Goal: Task Accomplishment & Management: Complete application form

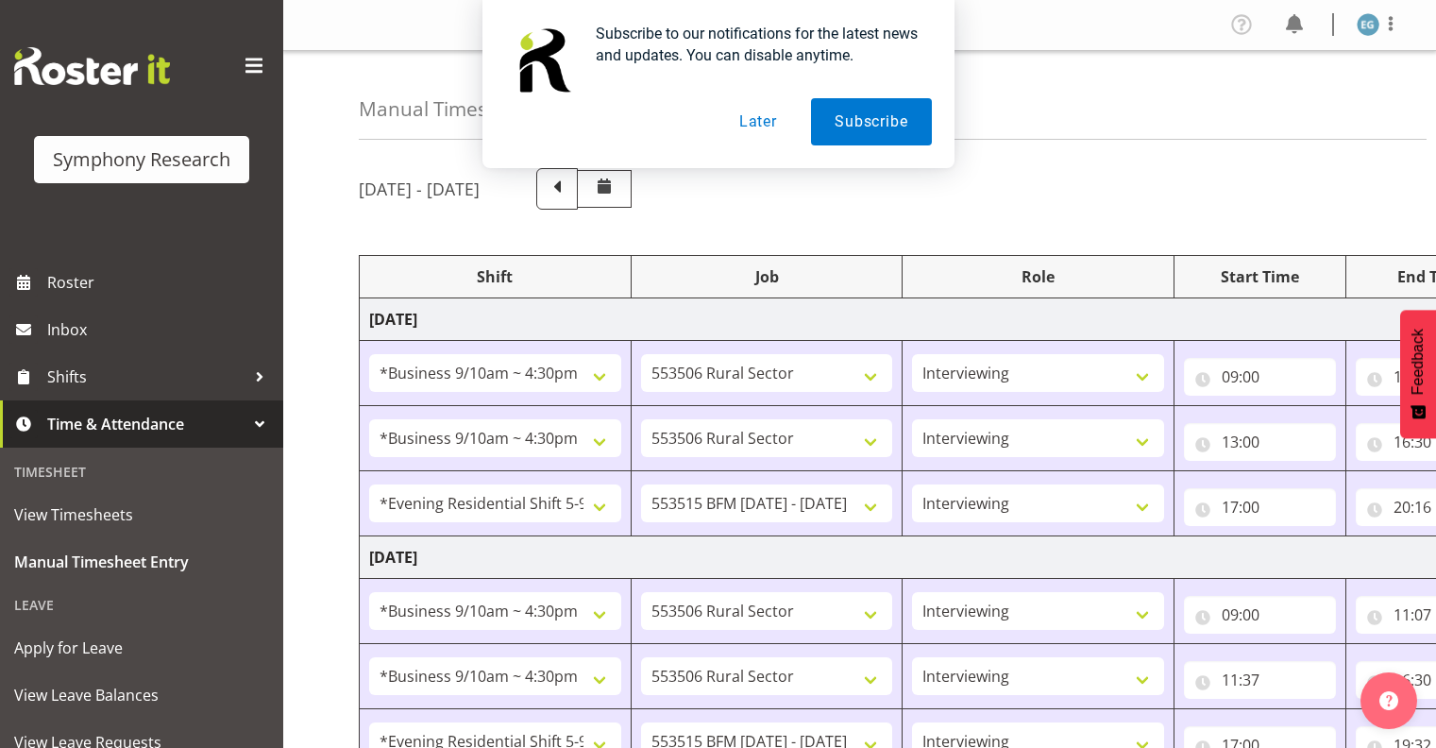
select select "26078"
select select "10587"
select select "26078"
select select "10587"
select select "48116"
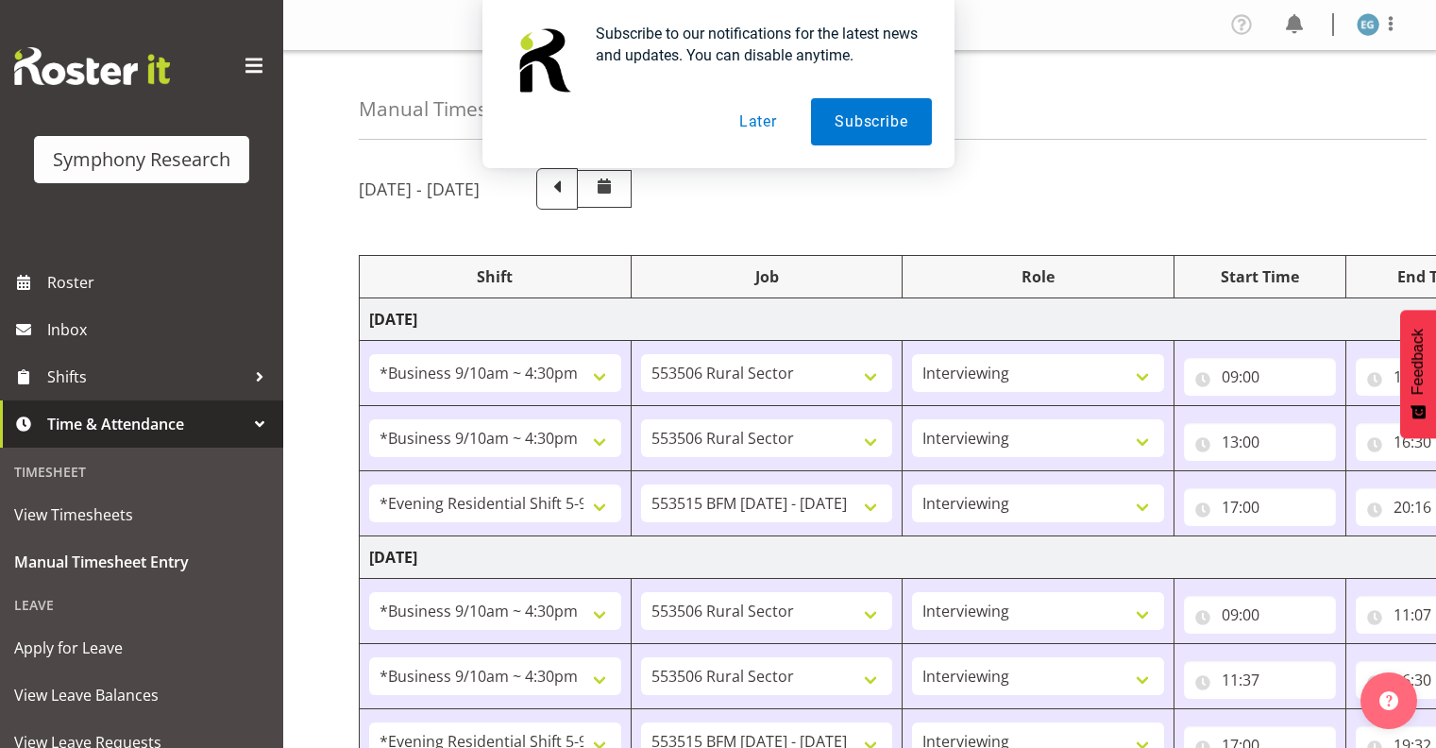
select select "10731"
select select "26078"
select select "10587"
select select "26078"
select select "10587"
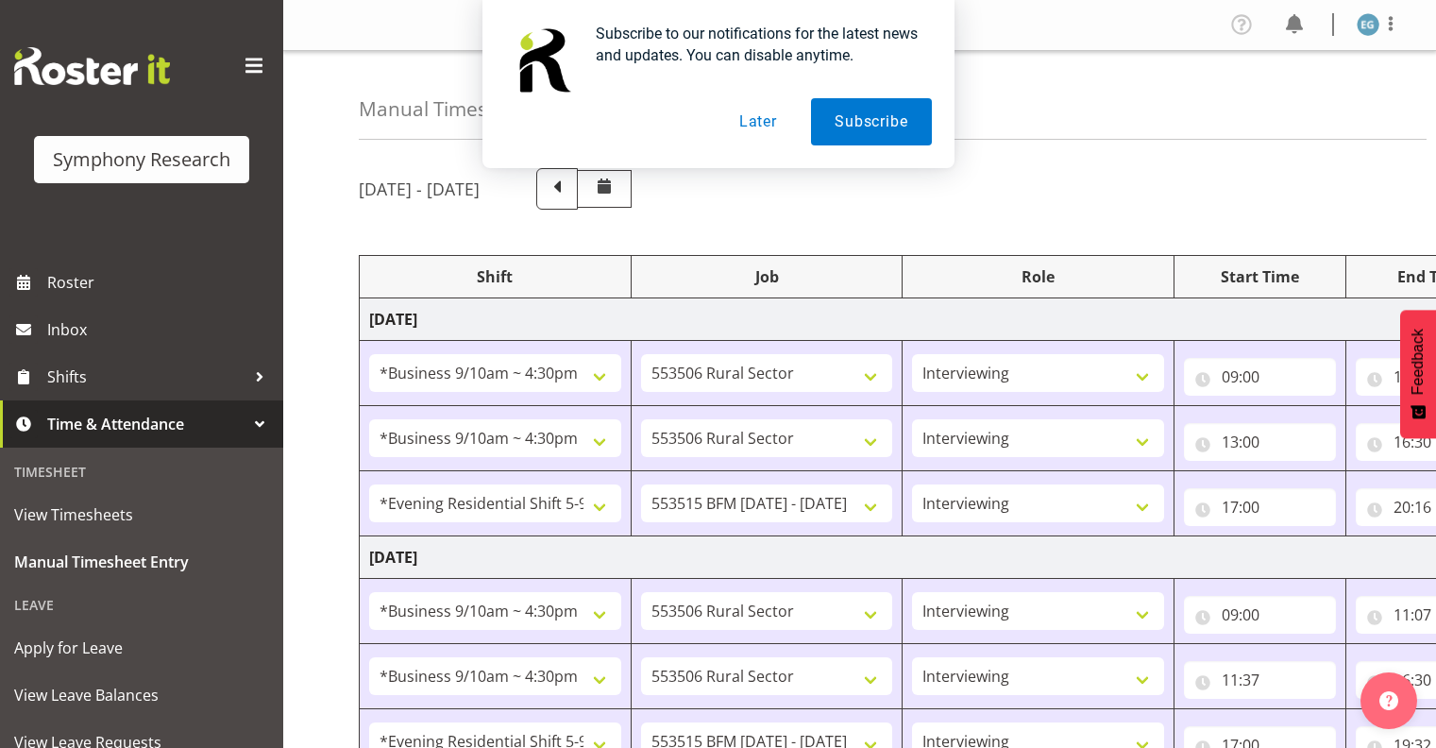
select select "48116"
select select "10731"
select select "26078"
select select "10587"
select select "26078"
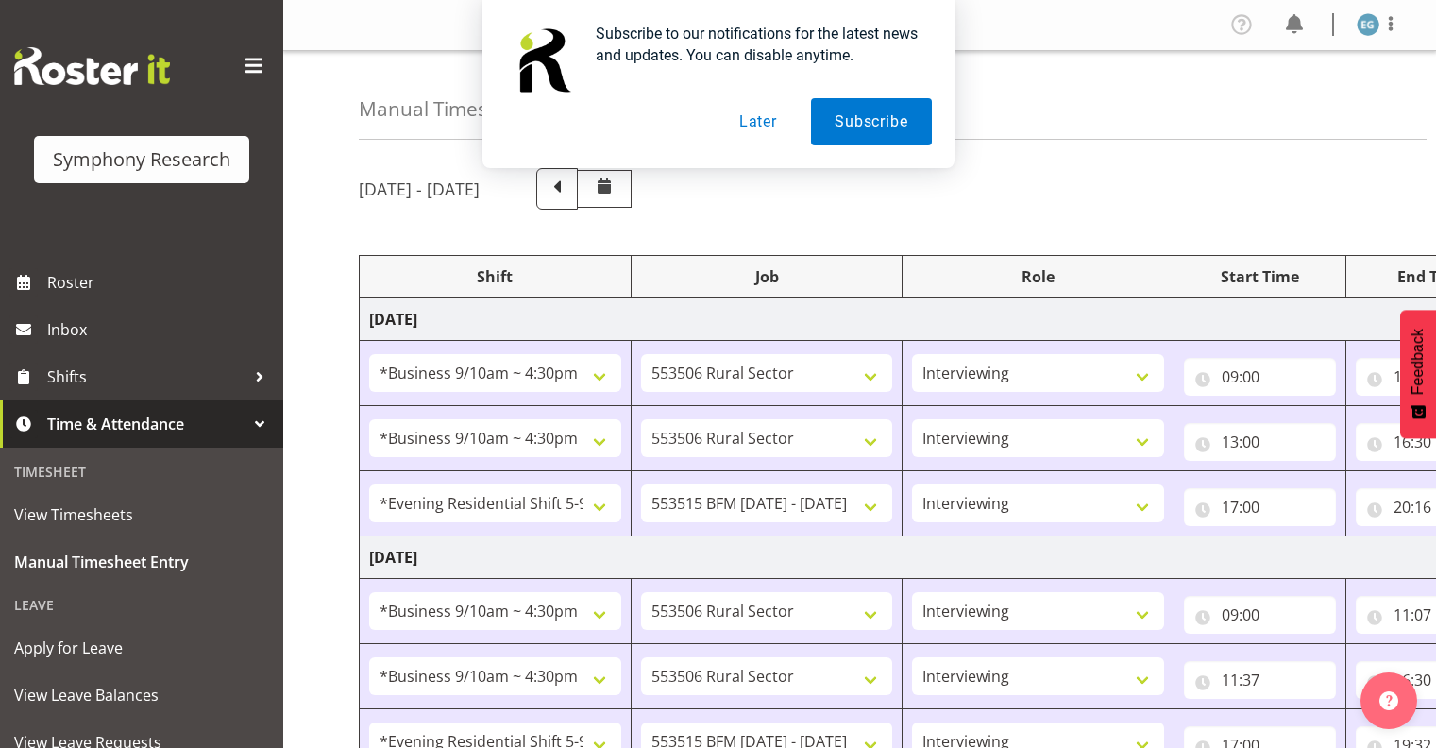
select select "10731"
select select "26078"
select select "10731"
select select "48116"
select select "10731"
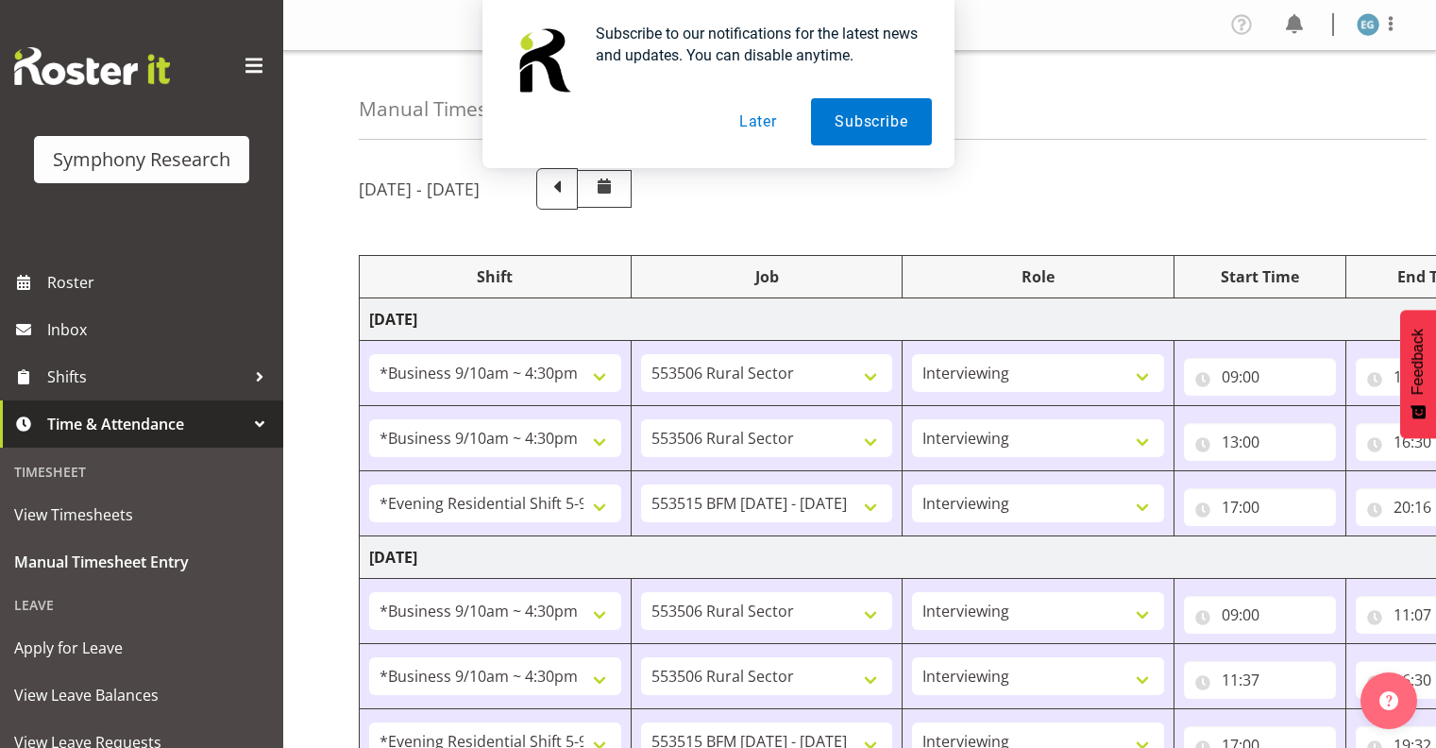
select select "48116"
select select "10731"
select select "26078"
select select "10731"
select select "26078"
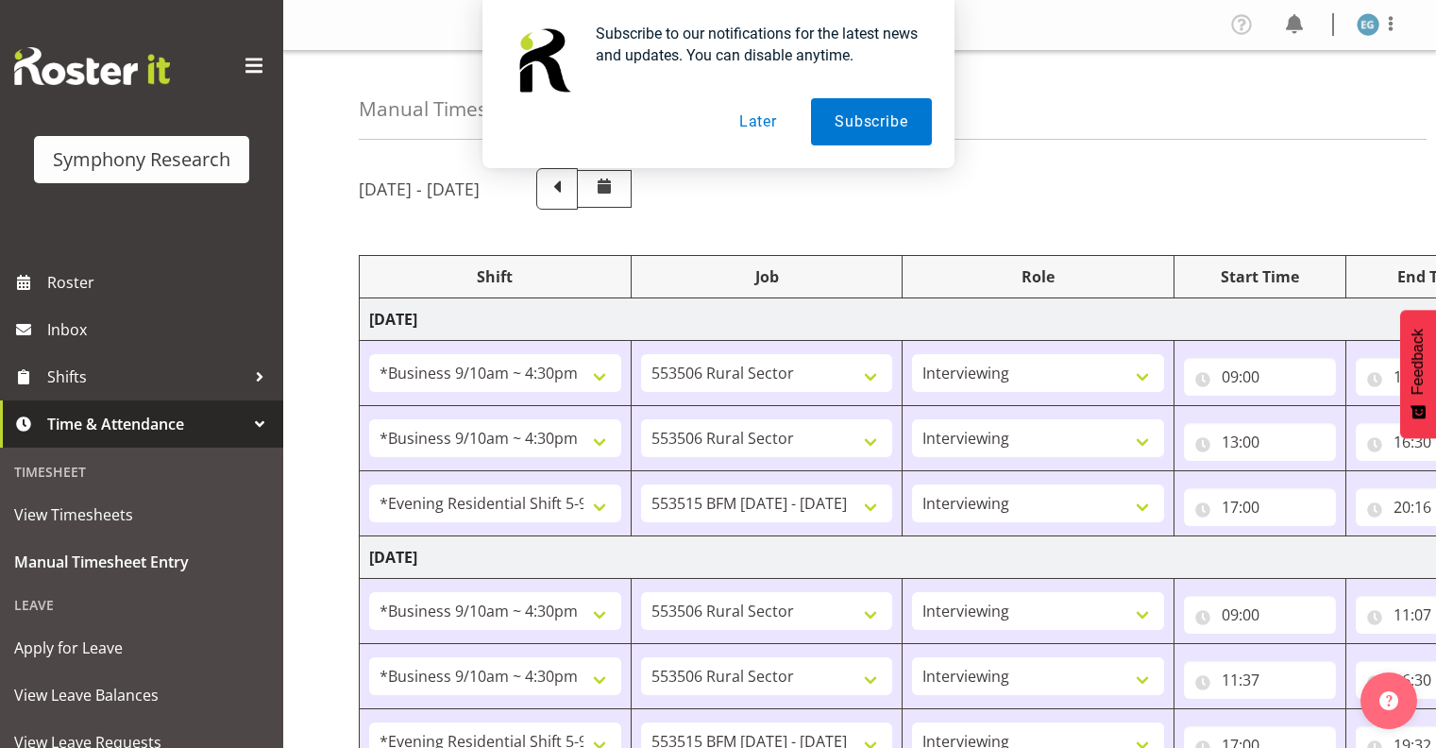
select select "10731"
select select "13878"
select select "10731"
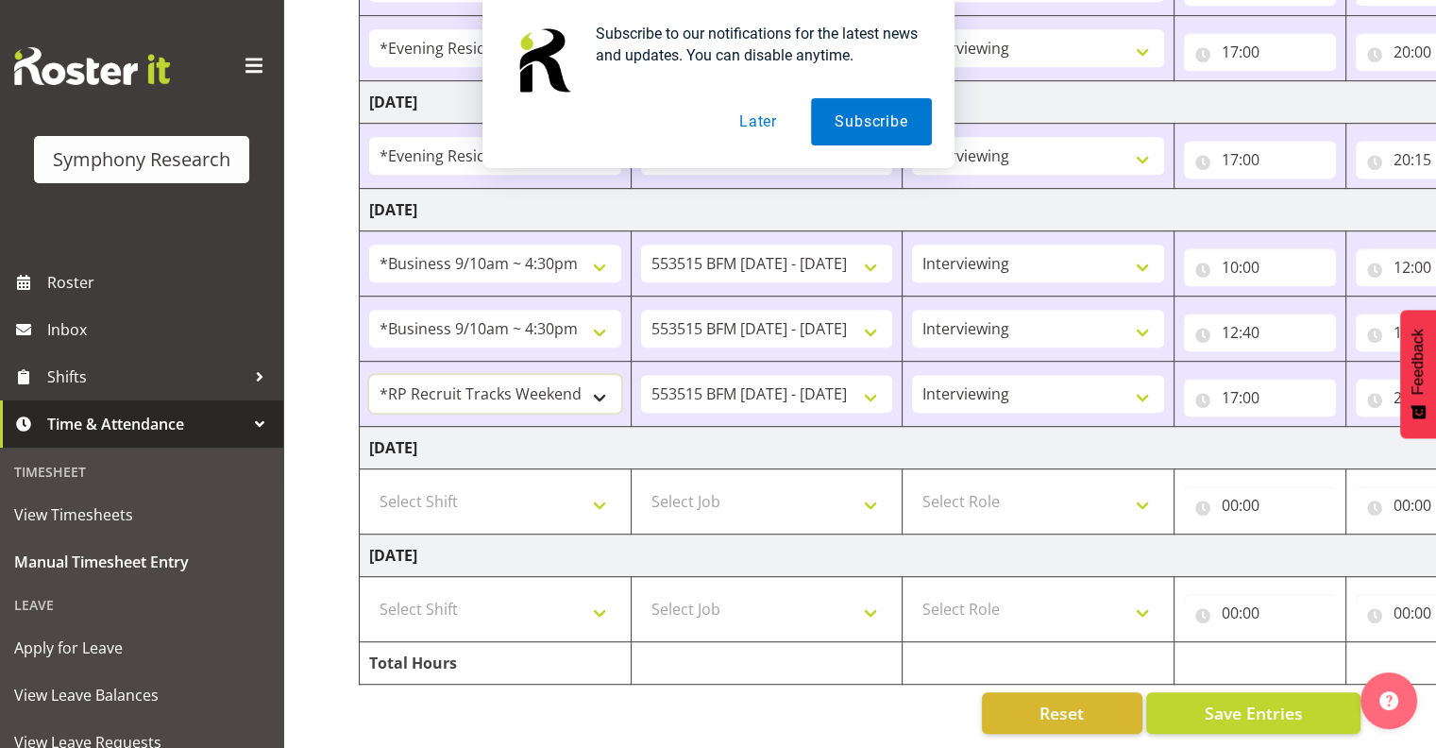
click at [595, 378] on select "!!Weekend Residential (Roster IT Shift Label) *Business 9/10am ~ 4:30pm *Busine…" at bounding box center [495, 394] width 252 height 38
select select "48116"
click at [369, 375] on select "!!Weekend Residential (Roster IT Shift Label) *Business 9/10am ~ 4:30pm *Busine…" at bounding box center [495, 394] width 252 height 38
drag, startPoint x: 759, startPoint y: 116, endPoint x: 768, endPoint y: 110, distance: 10.8
click at [759, 115] on button "Later" at bounding box center [758, 121] width 85 height 47
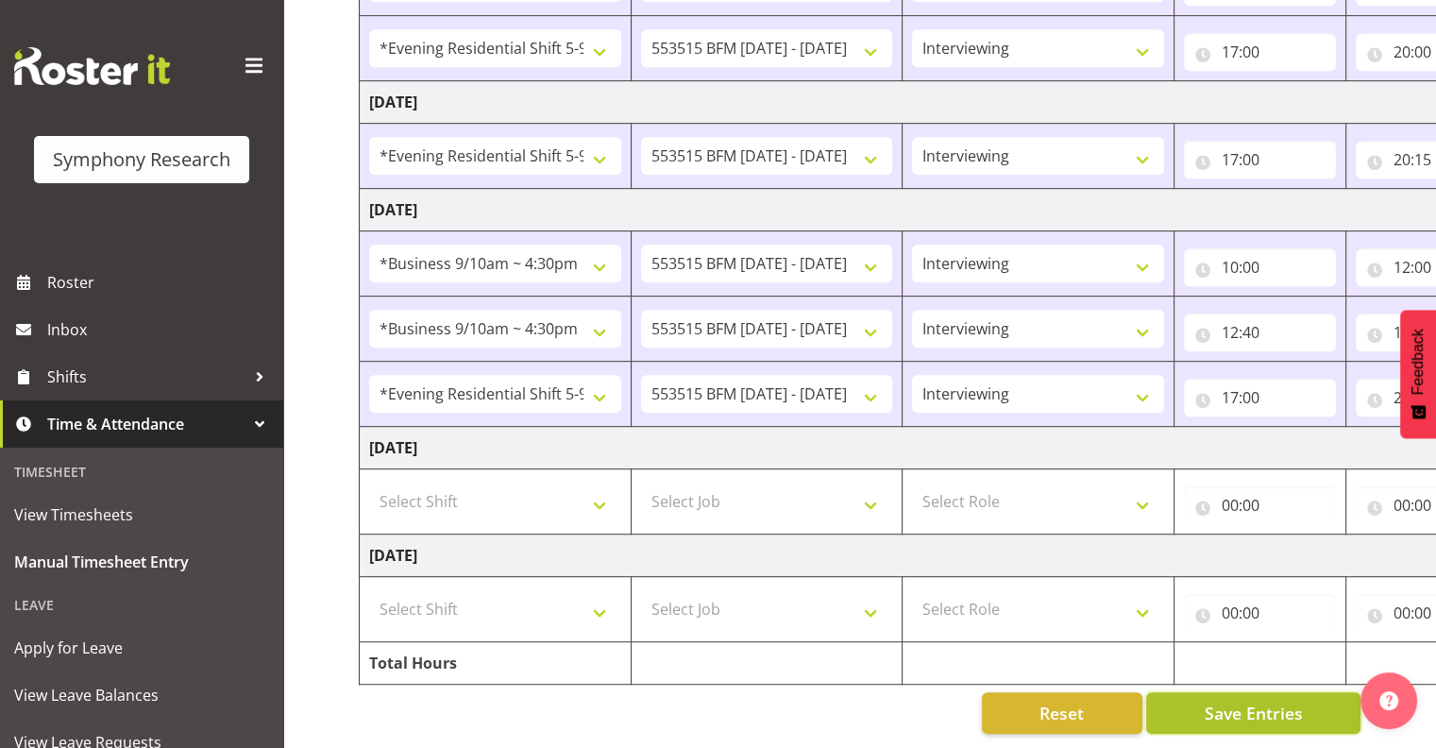
click at [1225, 701] on span "Save Entries" at bounding box center [1253, 713] width 98 height 25
click at [599, 487] on select "Select Shift !!Weekend Residential (Roster IT Shift Label) *Business 9/10am ~ 4…" at bounding box center [495, 501] width 252 height 38
select select "43777"
click at [369, 482] on select "Select Shift !!Weekend Residential (Roster IT Shift Label) *Business 9/10am ~ 4…" at bounding box center [495, 501] width 252 height 38
click at [869, 487] on select "Select Job 550060 IF Admin 553492 World Poll Aus Wave 2 Main 2025 553493 World …" at bounding box center [767, 501] width 252 height 38
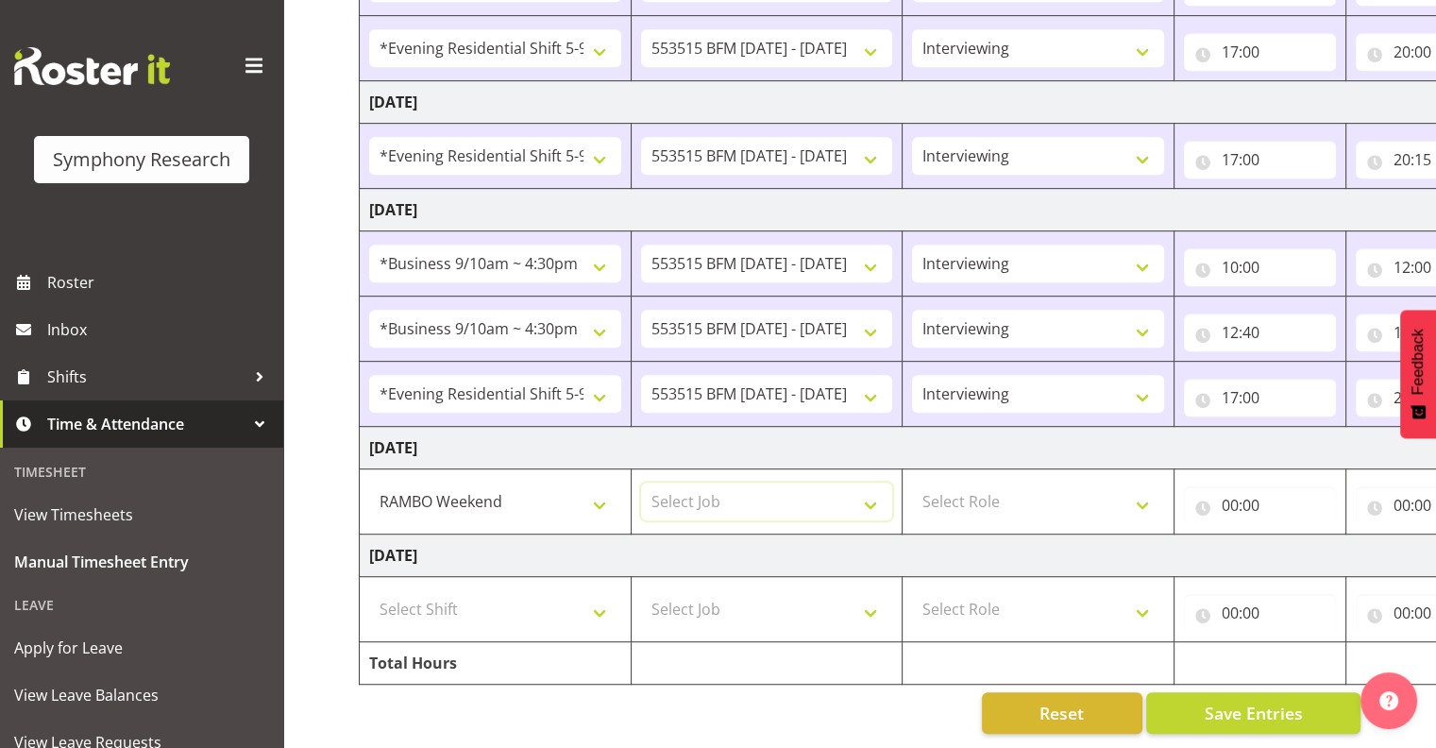
select select "10732"
click at [641, 482] on select "Select Job 550060 IF Admin 553492 World Poll Aus Wave 2 Main 2025 553493 World …" at bounding box center [767, 501] width 252 height 38
click at [1139, 487] on select "Select Role Interviewing Briefing" at bounding box center [1038, 501] width 252 height 38
click at [912, 482] on select "Select Role Interviewing Briefing" at bounding box center [1038, 501] width 252 height 38
click at [1139, 487] on select "Interviewing Briefing" at bounding box center [1038, 501] width 252 height 38
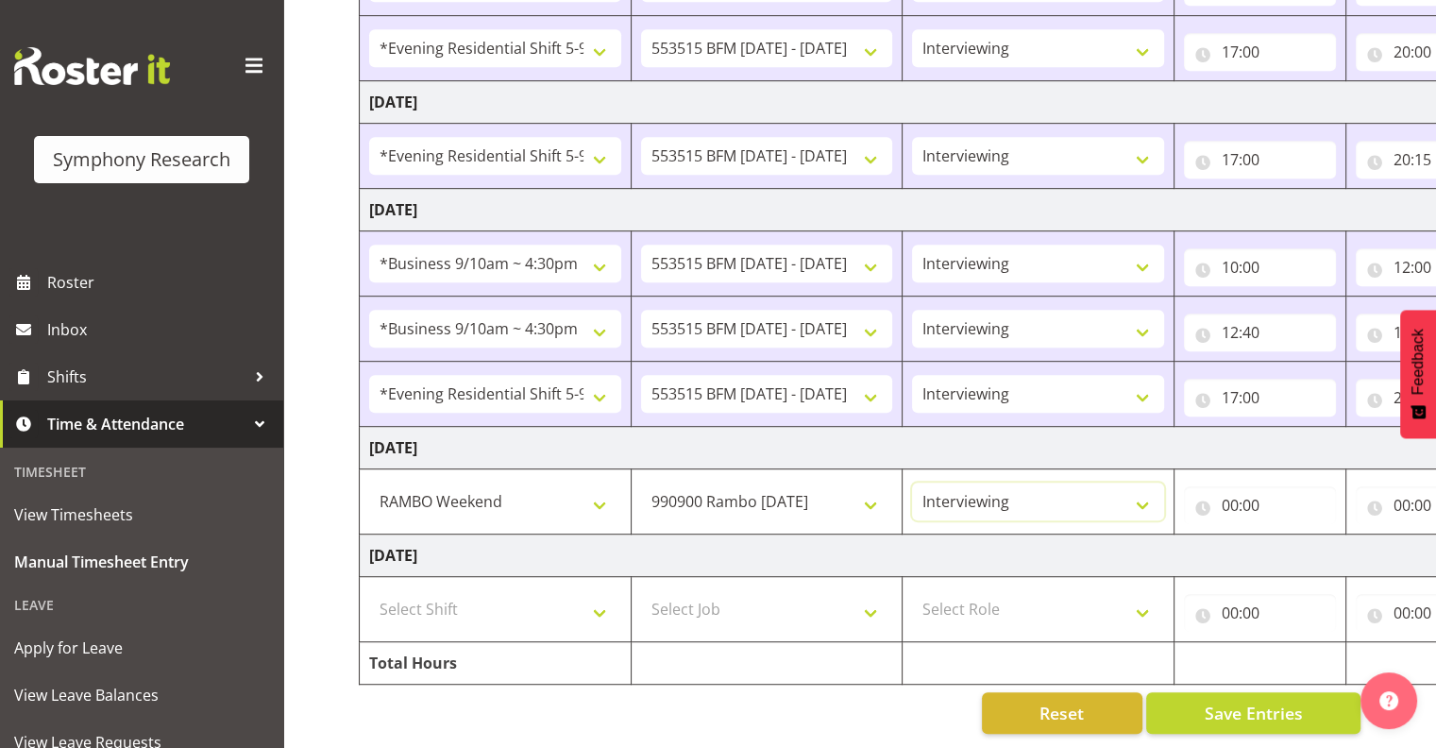
select select "297"
click at [912, 482] on select "Interviewing Briefing" at bounding box center [1038, 501] width 252 height 38
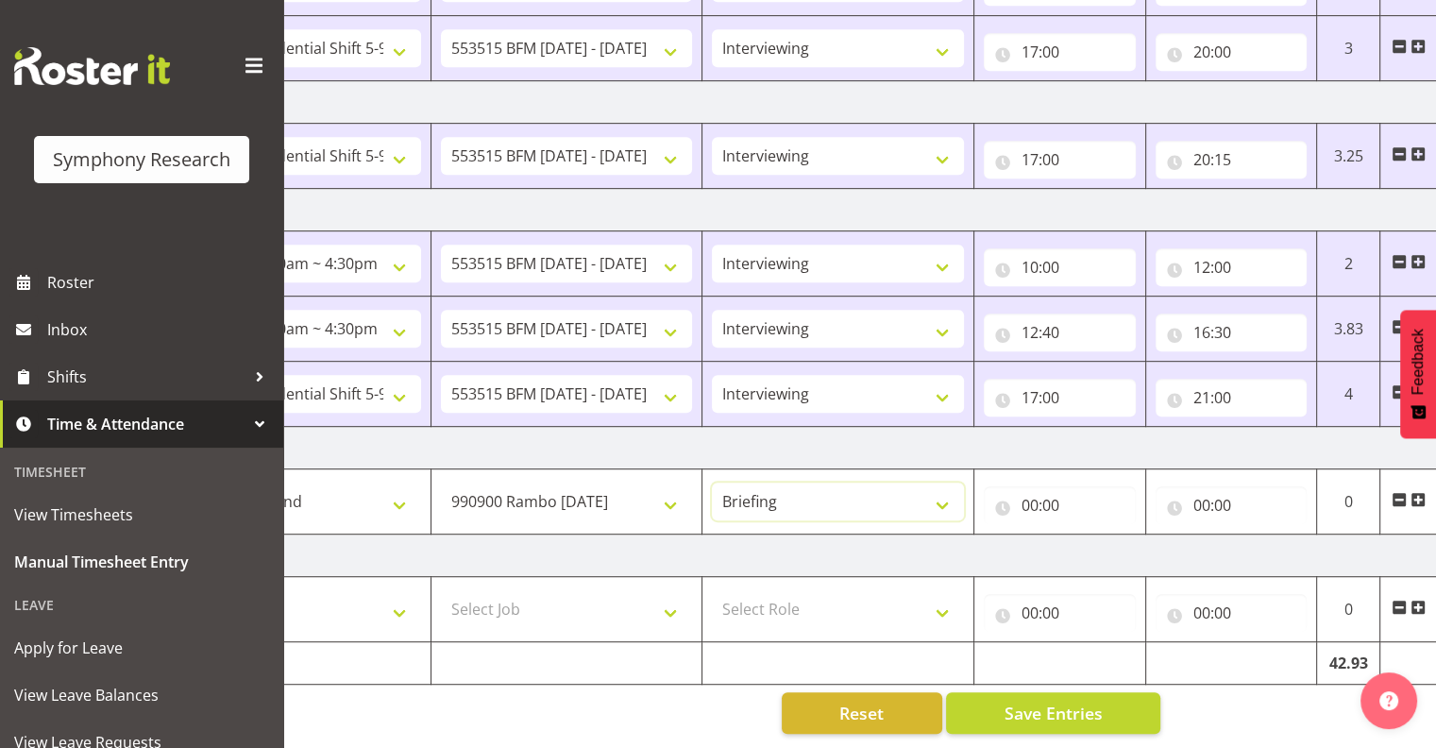
scroll to position [0, 245]
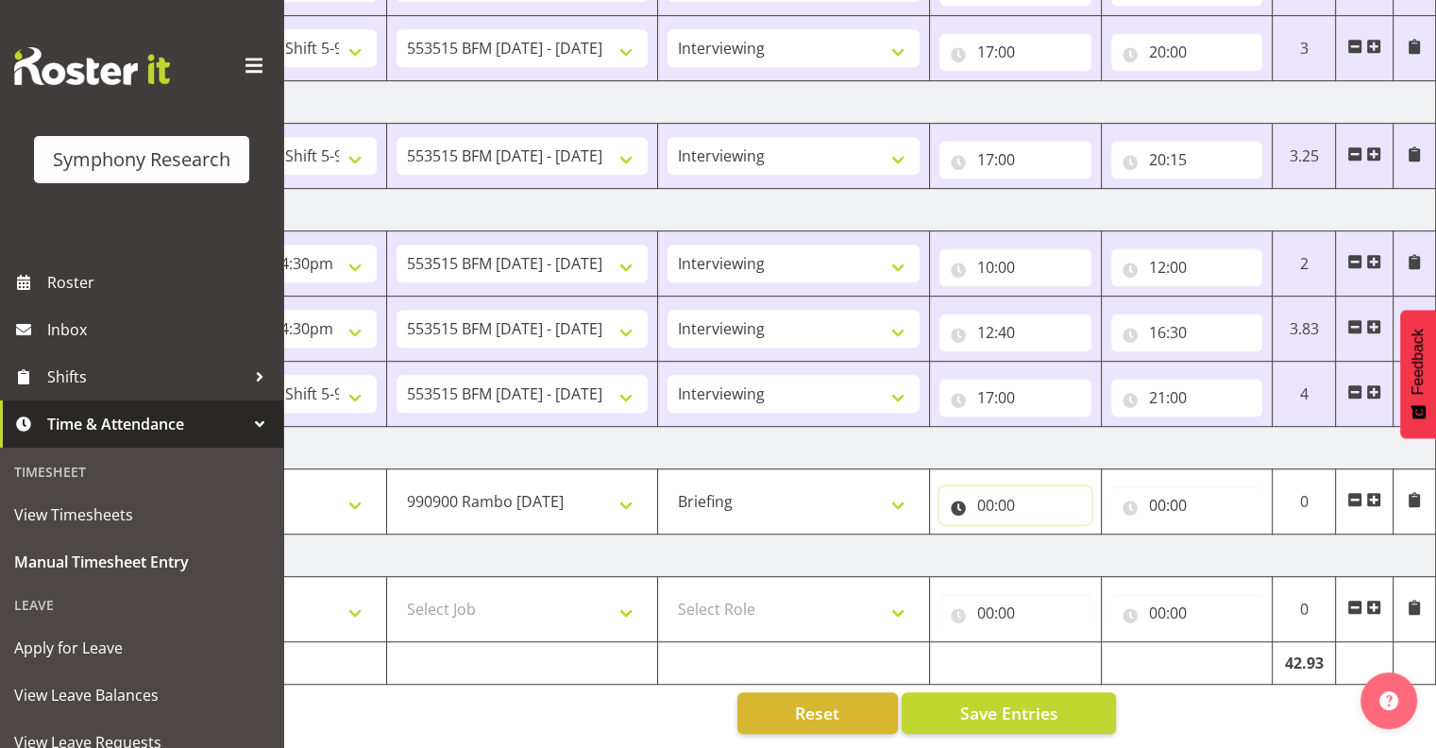
click at [1007, 486] on input "00:00" at bounding box center [1015, 505] width 152 height 38
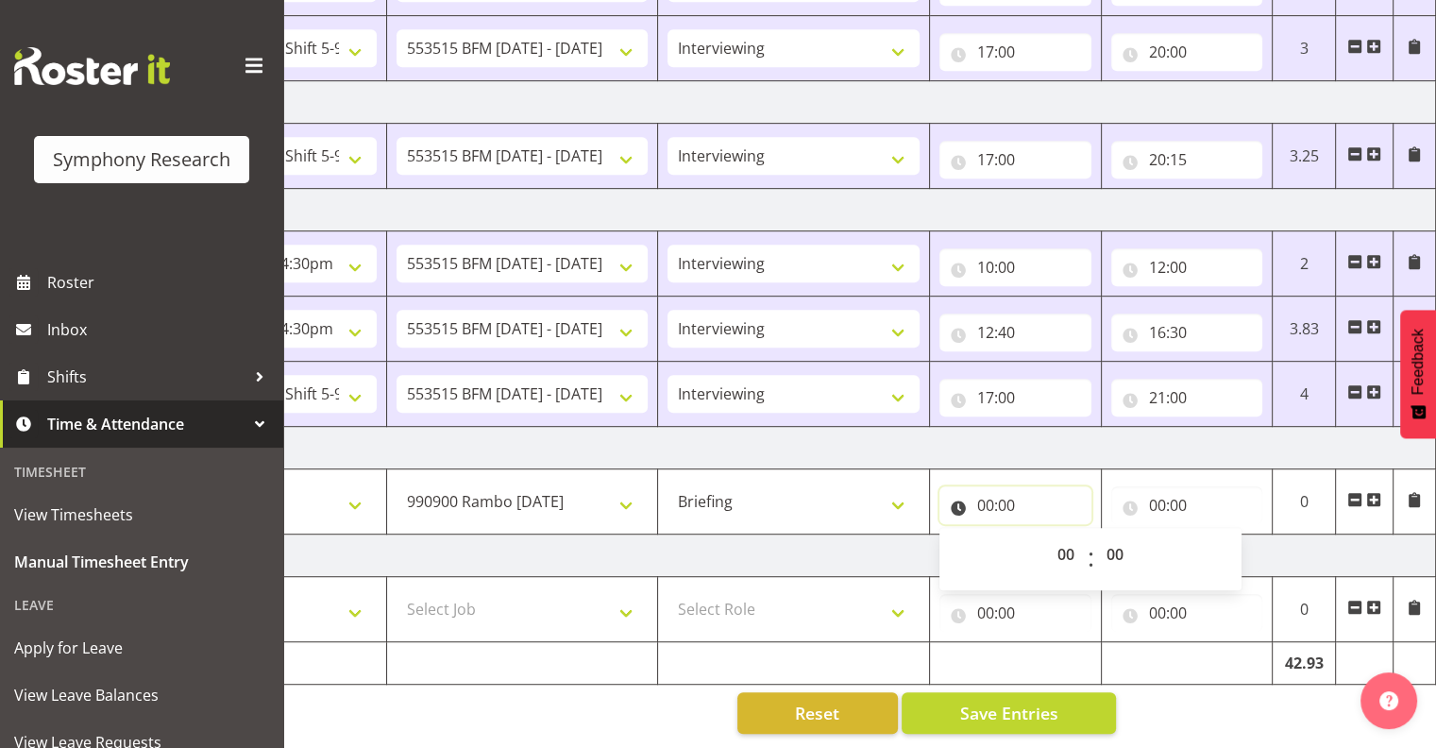
click at [993, 486] on input "00:00" at bounding box center [1015, 505] width 152 height 38
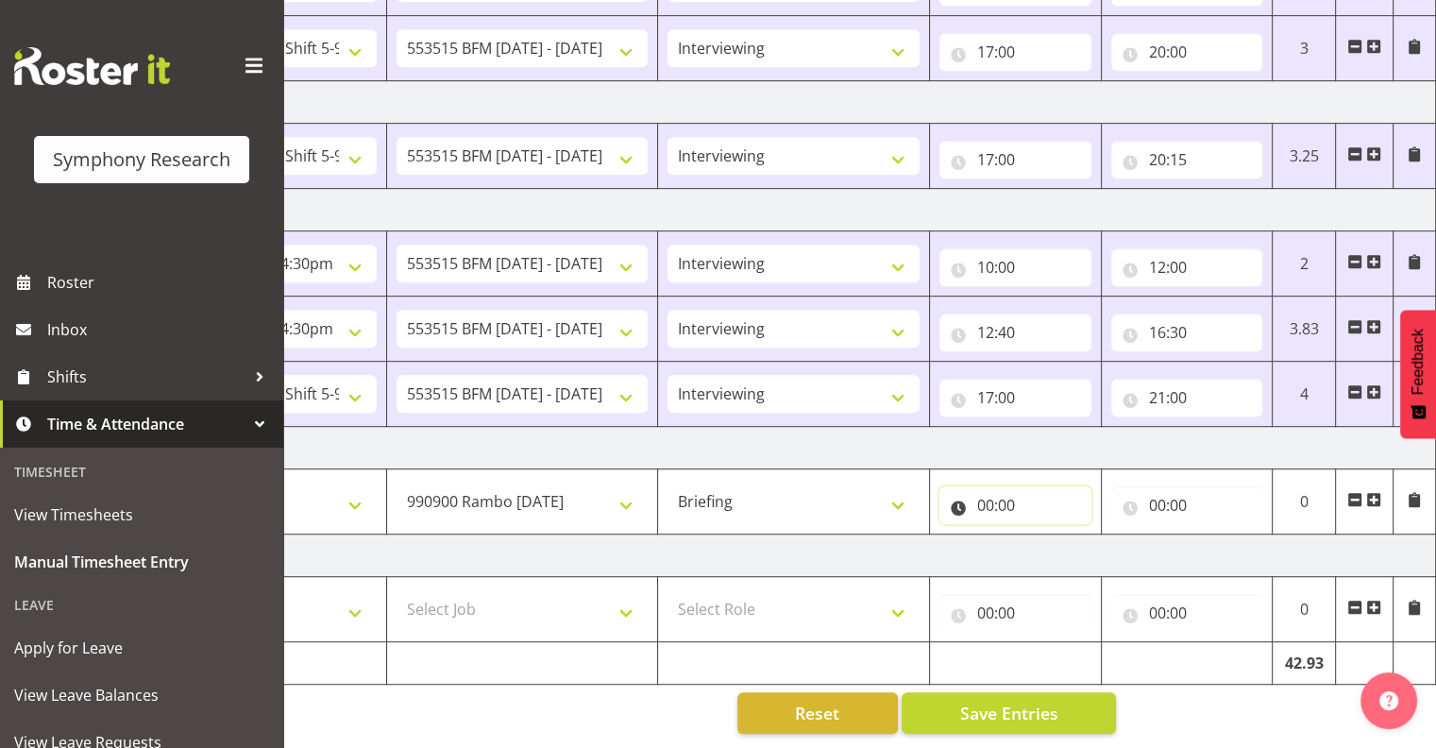
click at [993, 486] on input "00:00" at bounding box center [1015, 505] width 152 height 38
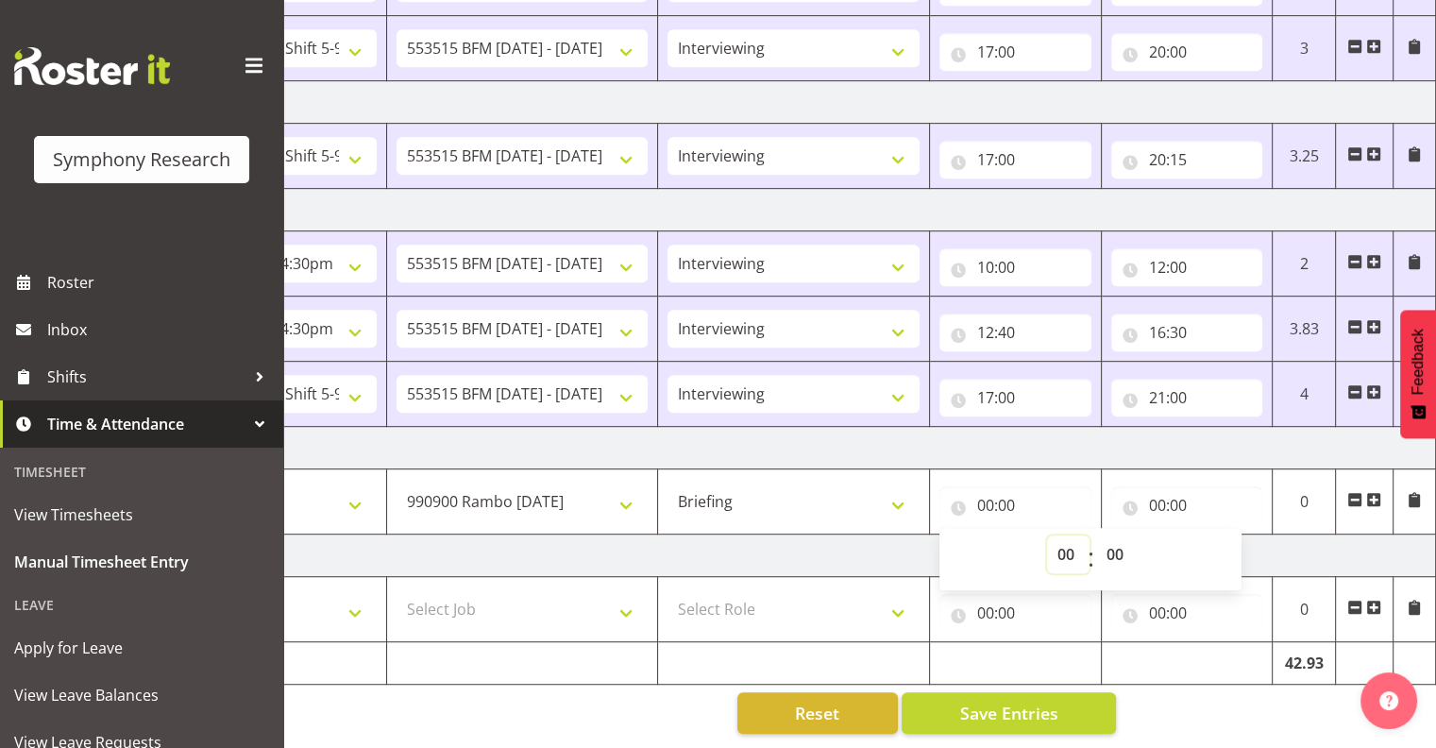
click at [1068, 535] on select "00 01 02 03 04 05 06 07 08 09 10 11 12 13 14 15 16 17 18 19 20 21 22 23" at bounding box center [1068, 554] width 42 height 38
select select "12"
click at [1047, 535] on select "00 01 02 03 04 05 06 07 08 09 10 11 12 13 14 15 16 17 18 19 20 21 22 23" at bounding box center [1068, 554] width 42 height 38
type input "12:00"
click at [1178, 487] on input "00:00" at bounding box center [1187, 505] width 152 height 38
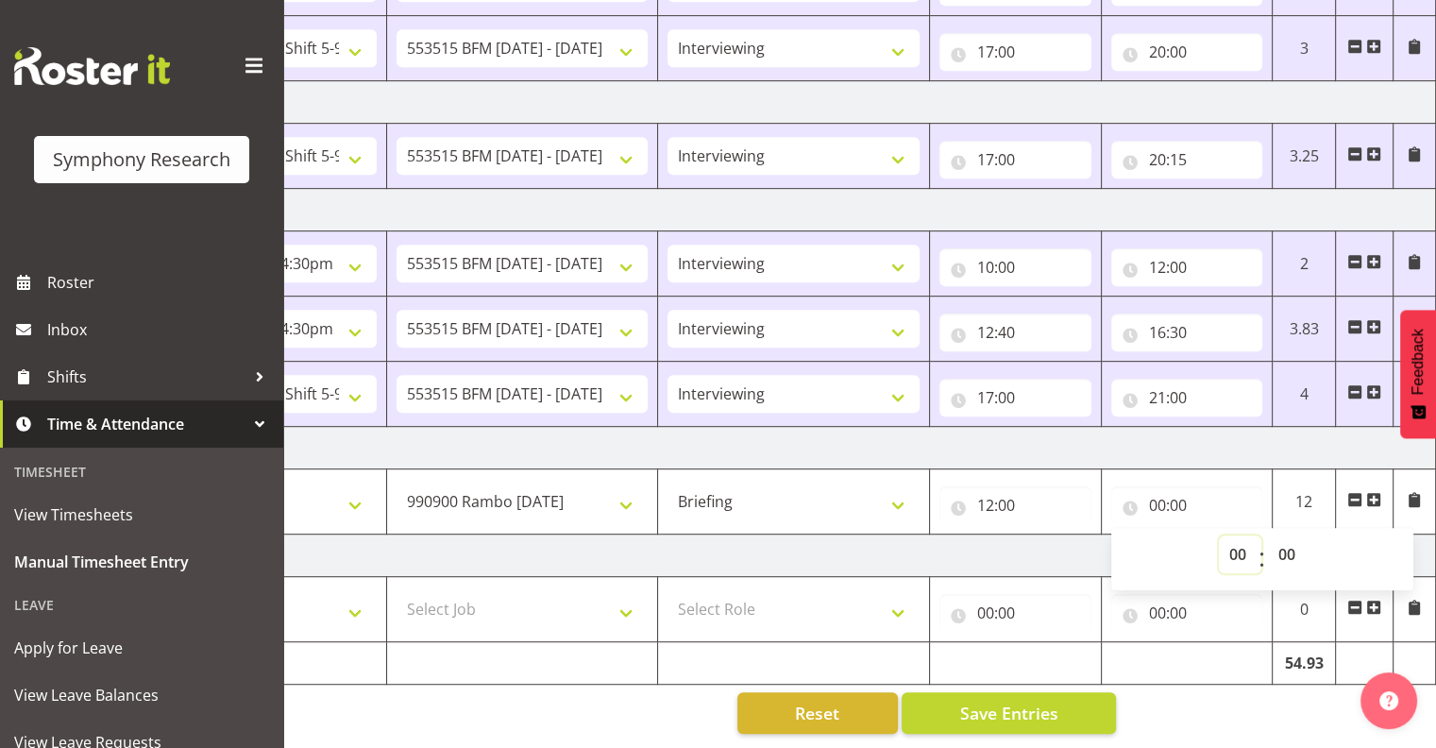
click at [1235, 535] on select "00 01 02 03 04 05 06 07 08 09 10 11 12 13 14 15 16 17 18 19 20 21 22 23" at bounding box center [1240, 554] width 42 height 38
select select "13"
click at [1219, 535] on select "00 01 02 03 04 05 06 07 08 09 10 11 12 13 14 15 16 17 18 19 20 21 22 23" at bounding box center [1240, 554] width 42 height 38
type input "13:00"
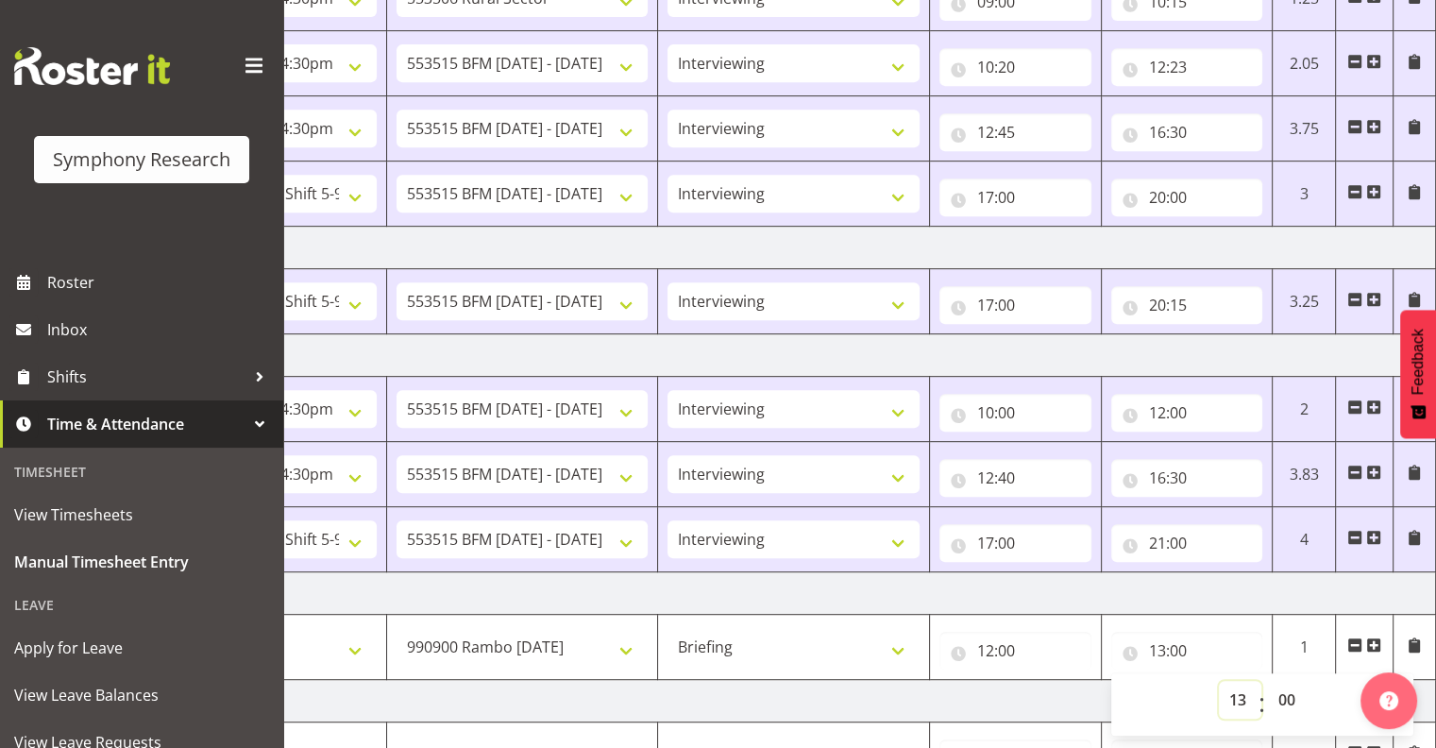
scroll to position [1004, 0]
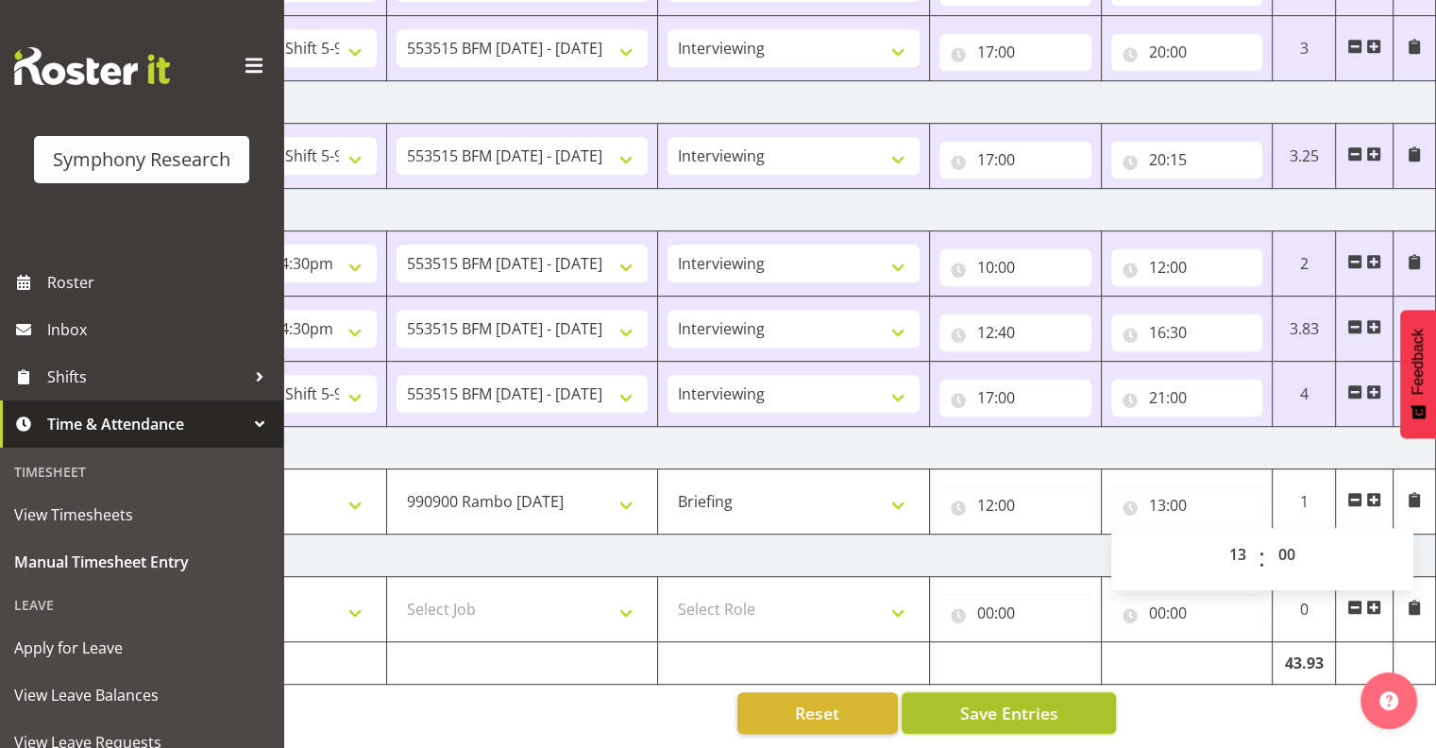
click at [1003, 701] on span "Save Entries" at bounding box center [1008, 713] width 98 height 25
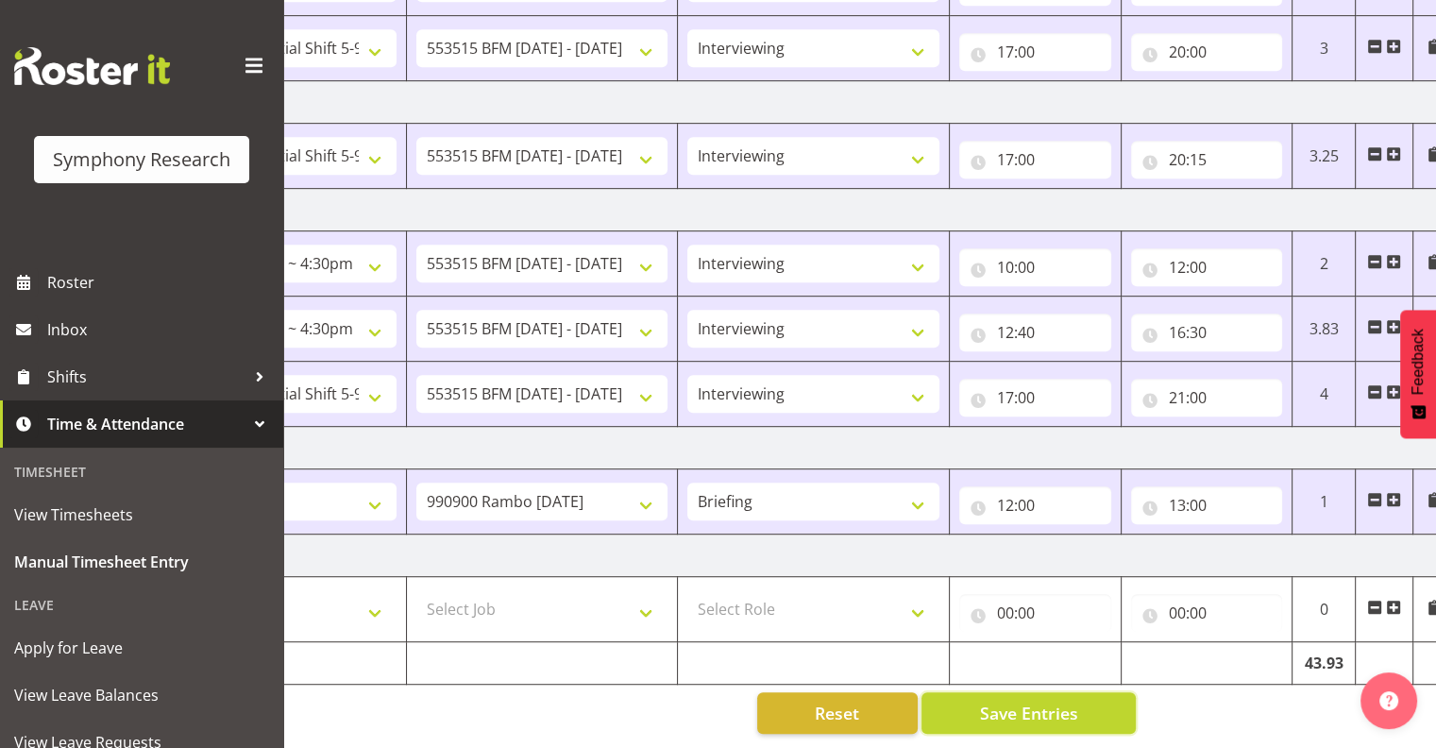
scroll to position [0, 245]
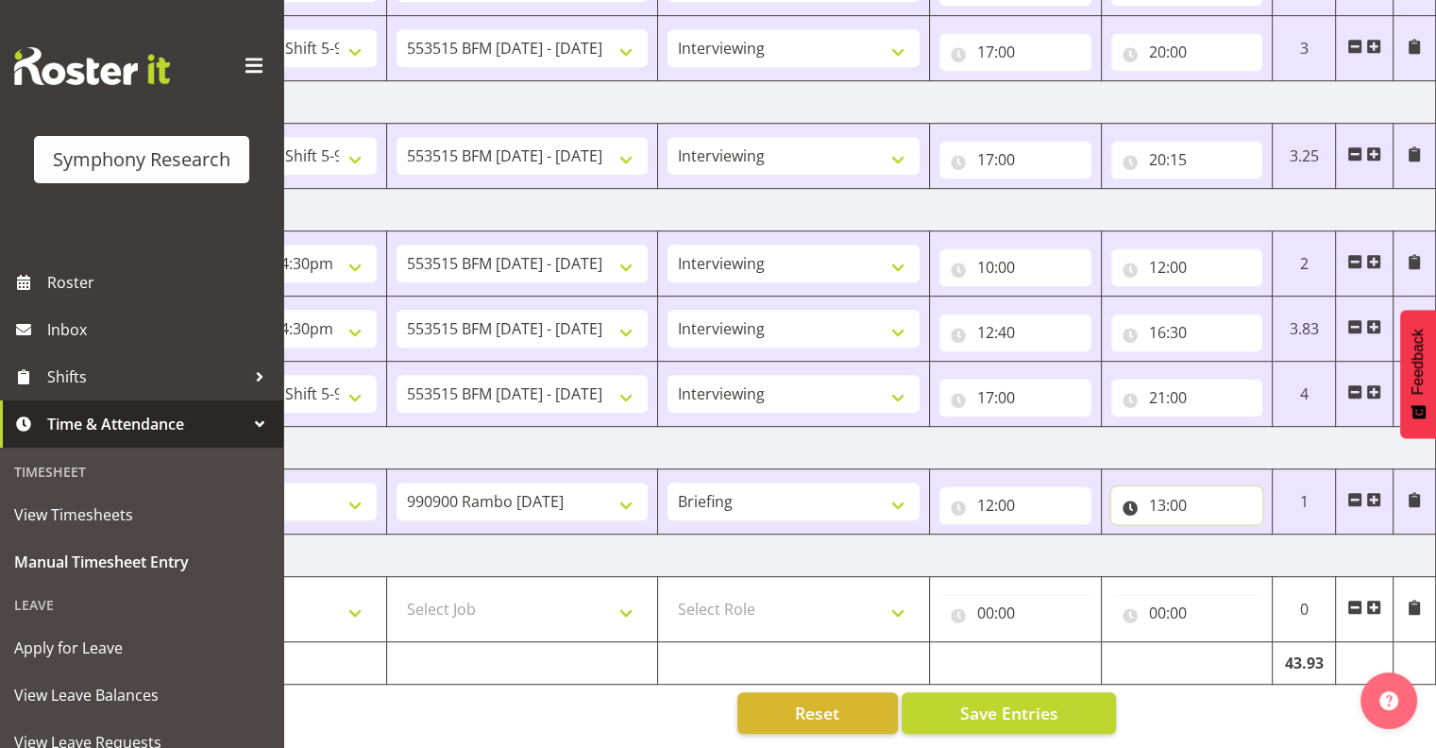
click at [1177, 486] on input "13:00" at bounding box center [1187, 505] width 152 height 38
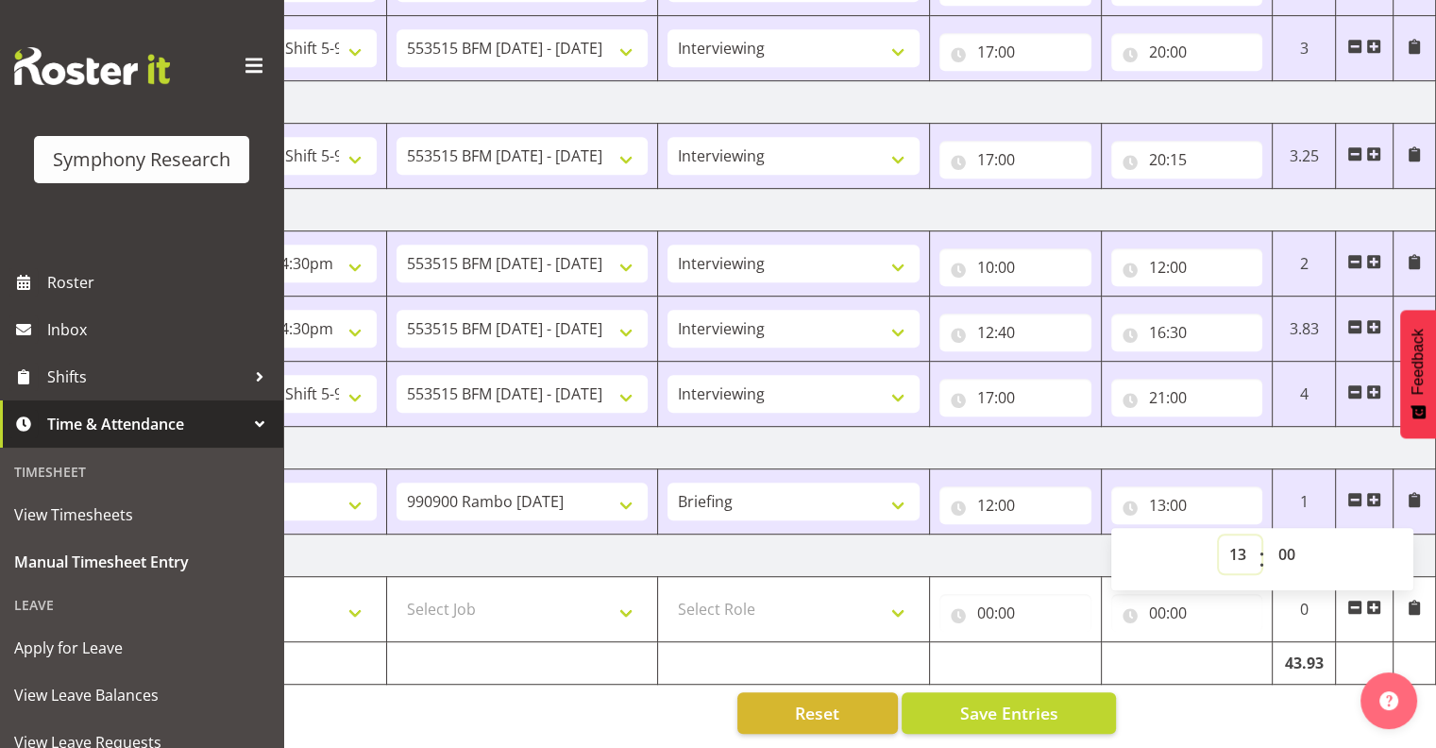
click at [1233, 537] on select "00 01 02 03 04 05 06 07 08 09 10 11 12 13 14 15 16 17 18 19 20 21 22 23" at bounding box center [1240, 554] width 42 height 38
click at [1237, 537] on select "00 01 02 03 04 05 06 07 08 09 10 11 12 13 14 15 16 17 18 19 20 21 22 23" at bounding box center [1240, 554] width 42 height 38
click at [1235, 536] on select "00 01 02 03 04 05 06 07 08 09 10 11 12 13 14 15 16 17 18 19 20 21 22 23" at bounding box center [1240, 554] width 42 height 38
select select "12"
click at [1219, 535] on select "00 01 02 03 04 05 06 07 08 09 10 11 12 13 14 15 16 17 18 19 20 21 22 23" at bounding box center [1240, 554] width 42 height 38
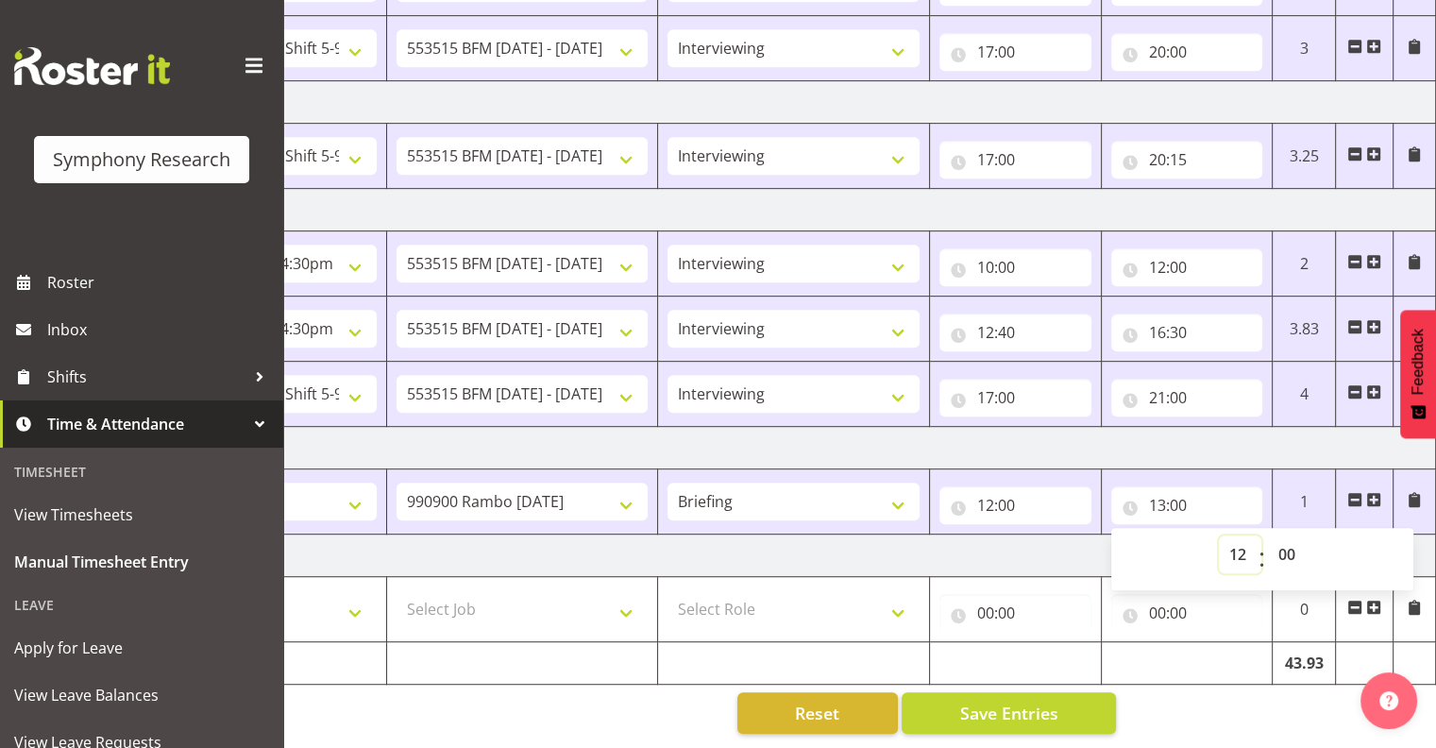
type input "12:00"
click at [1285, 539] on select "00 01 02 03 04 05 06 07 08 09 10 11 12 13 14 15 16 17 18 19 20 21 22 23 24 25 2…" at bounding box center [1289, 554] width 42 height 38
select select "45"
click at [1268, 535] on select "00 01 02 03 04 05 06 07 08 09 10 11 12 13 14 15 16 17 18 19 20 21 22 23 24 25 2…" at bounding box center [1289, 554] width 42 height 38
type input "12:45"
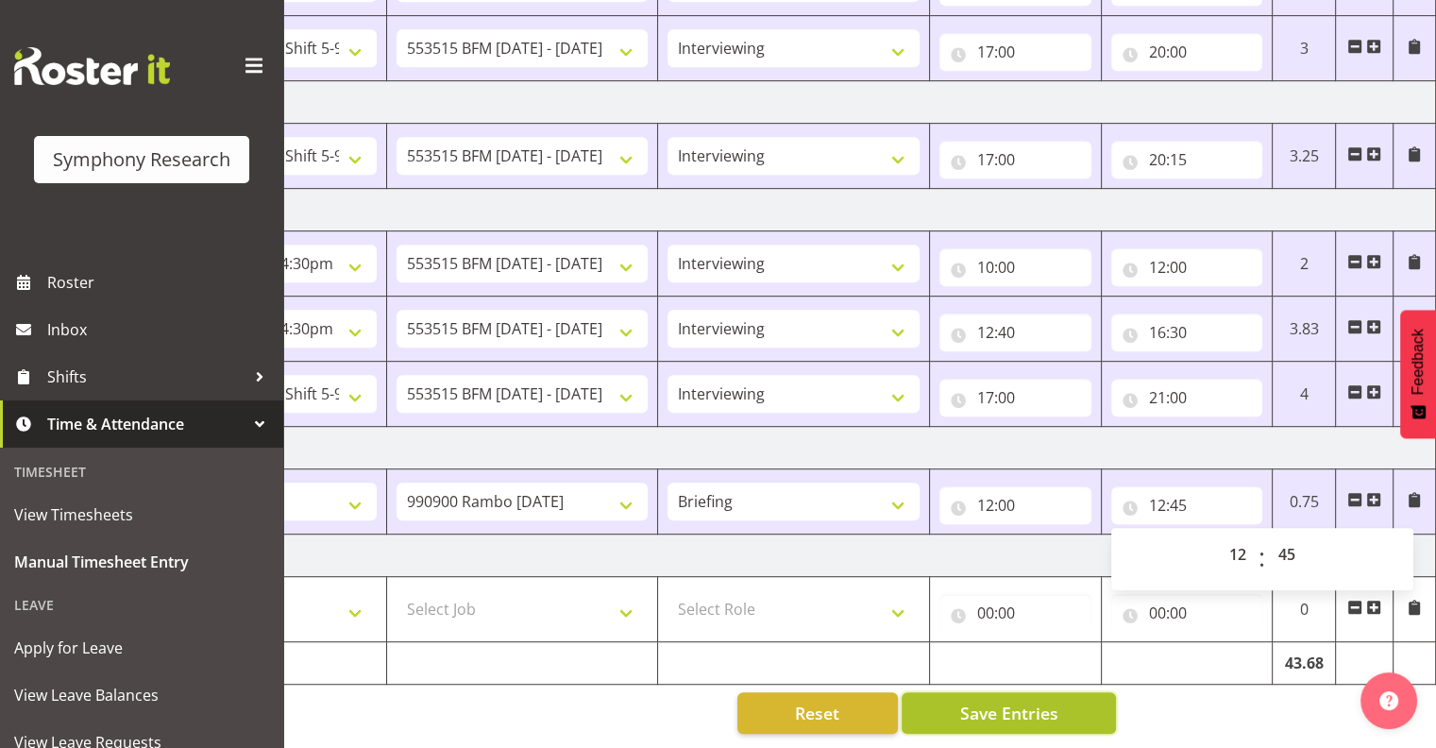
click at [1050, 701] on span "Save Entries" at bounding box center [1008, 713] width 98 height 25
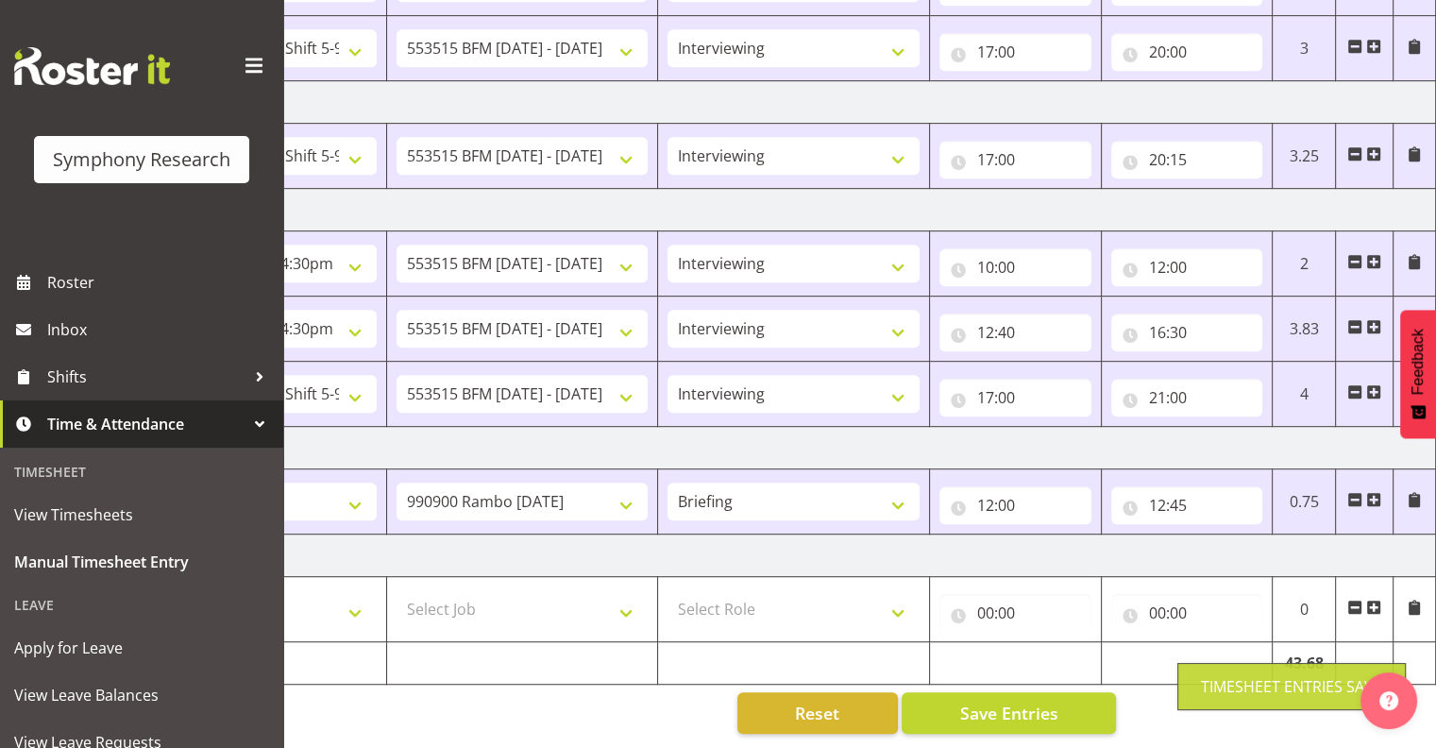
drag, startPoint x: 1369, startPoint y: 483, endPoint x: 1375, endPoint y: 498, distance: 16.1
click at [1369, 492] on span at bounding box center [1373, 499] width 15 height 15
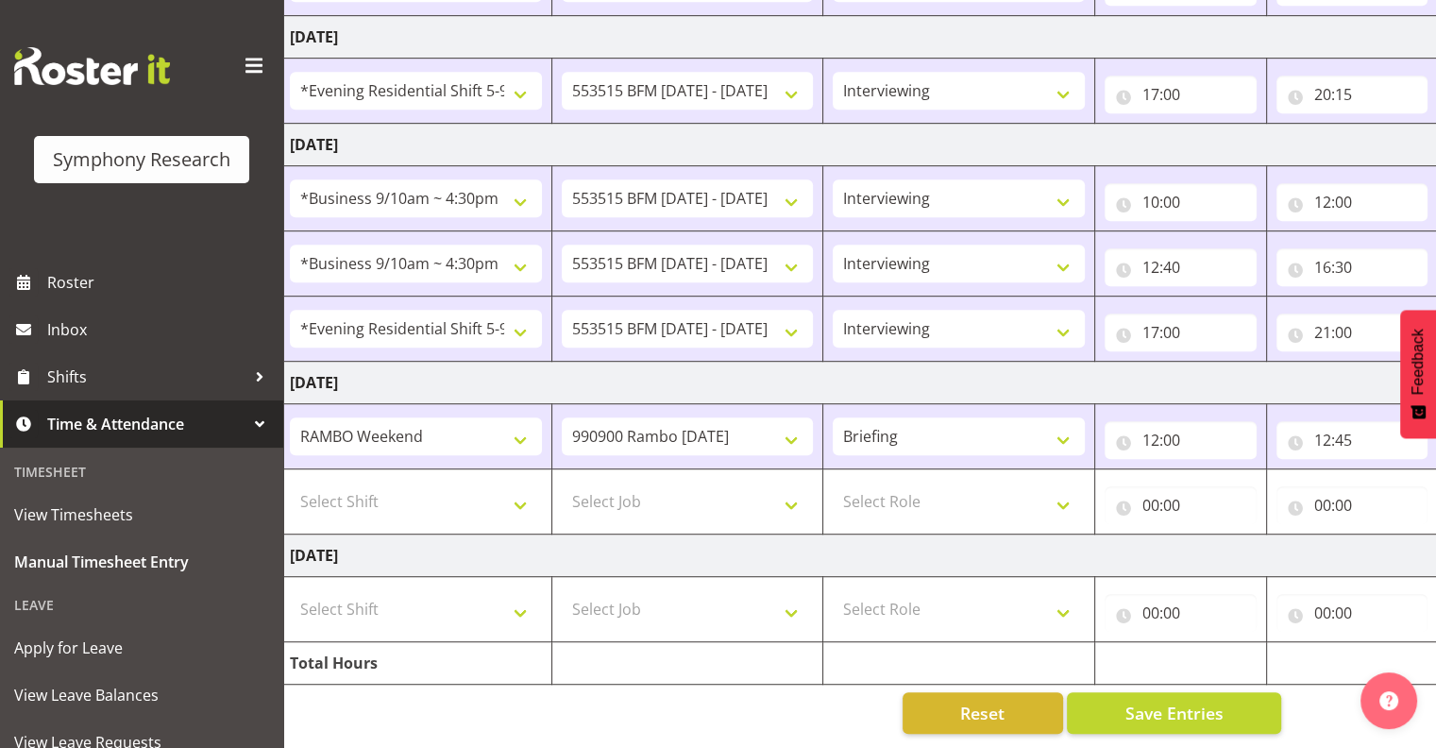
scroll to position [0, 0]
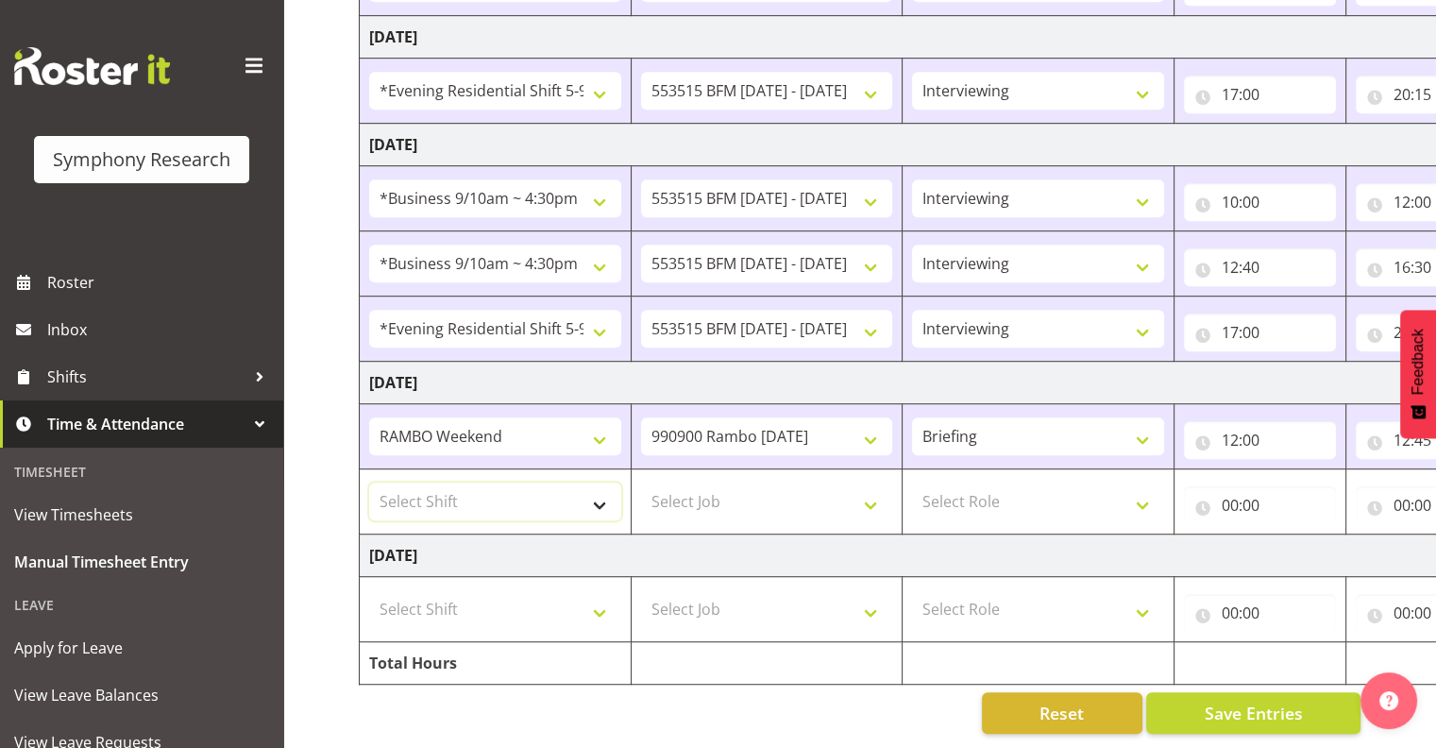
click at [596, 483] on select "Select Shift !!Weekend Residential (Roster IT Shift Label) *Business 9/10am ~ 4…" at bounding box center [495, 501] width 252 height 38
select select "43777"
click at [369, 482] on select "Select Shift !!Weekend Residential (Roster IT Shift Label) *Business 9/10am ~ 4…" at bounding box center [495, 501] width 252 height 38
click at [870, 487] on select "Select Job 550060 IF Admin 553492 World Poll Aus Wave 2 Main 2025 553493 World …" at bounding box center [767, 501] width 252 height 38
select select "10732"
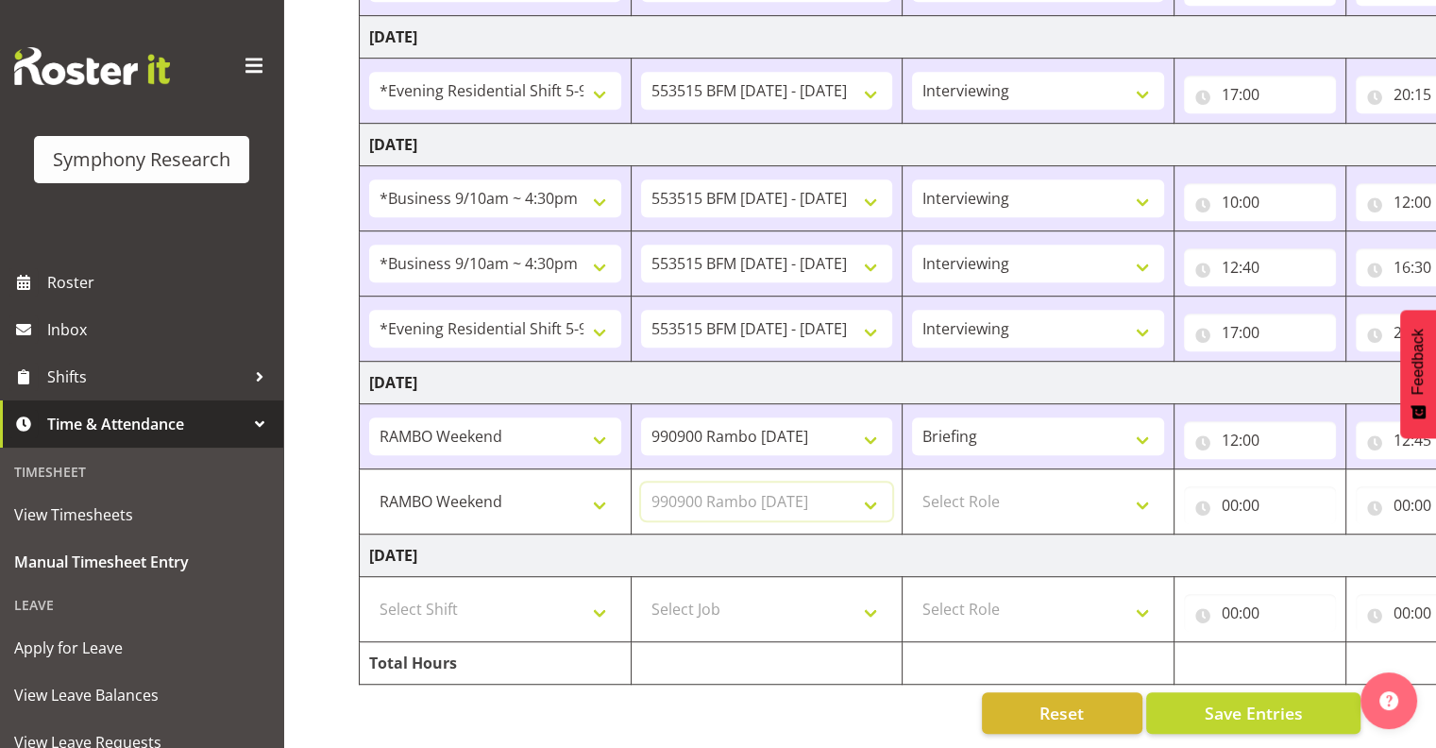
click at [641, 482] on select "Select Job 550060 IF Admin 553492 World Poll Aus Wave 2 Main 2025 553493 World …" at bounding box center [767, 501] width 252 height 38
click at [1143, 487] on select "Select Role Interviewing Briefing" at bounding box center [1038, 501] width 252 height 38
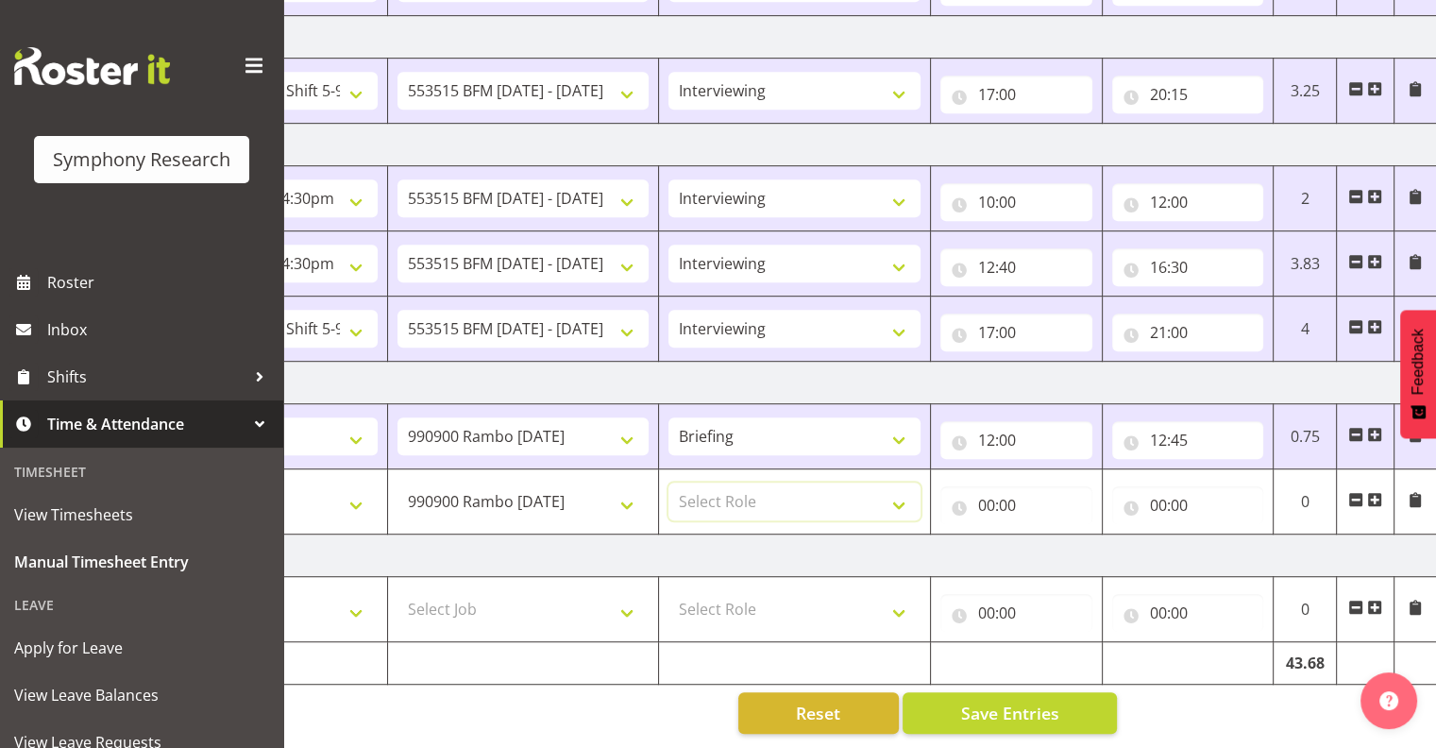
scroll to position [0, 245]
click at [895, 485] on select "Select Role Interviewing Briefing" at bounding box center [793, 501] width 252 height 38
select select "47"
click at [667, 482] on select "Select Role Interviewing Briefing" at bounding box center [793, 501] width 252 height 38
click at [1004, 486] on input "00:00" at bounding box center [1015, 505] width 152 height 38
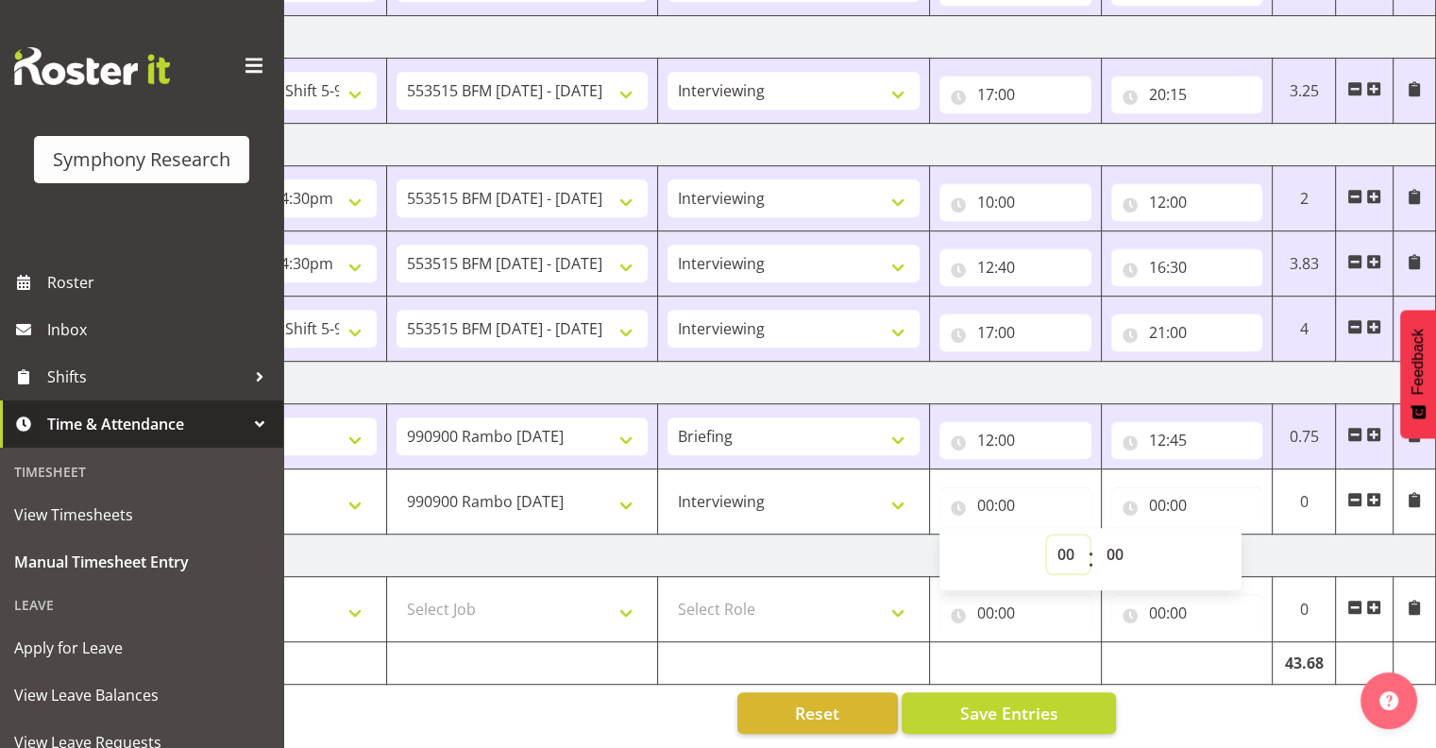
click at [1061, 542] on select "00 01 02 03 04 05 06 07 08 09 10 11 12 13 14 15 16 17 18 19 20 21 22 23" at bounding box center [1068, 554] width 42 height 38
select select "12"
click at [1047, 535] on select "00 01 02 03 04 05 06 07 08 09 10 11 12 13 14 15 16 17 18 19 20 21 22 23" at bounding box center [1068, 554] width 42 height 38
type input "12:00"
click at [1110, 537] on select "00 01 02 03 04 05 06 07 08 09 10 11 12 13 14 15 16 17 18 19 20 21 22 23 24 25 2…" at bounding box center [1117, 554] width 42 height 38
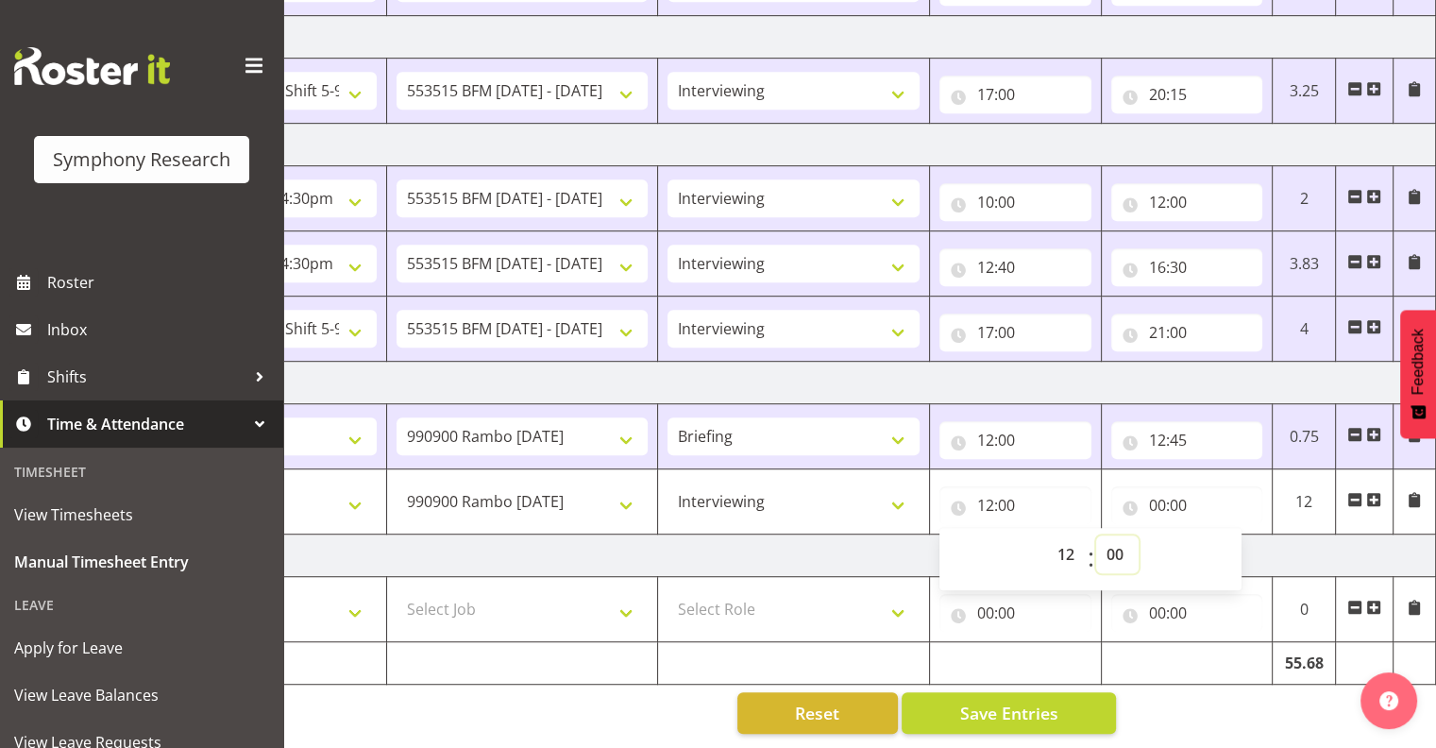
select select "46"
click at [1096, 535] on select "00 01 02 03 04 05 06 07 08 09 10 11 12 13 14 15 16 17 18 19 20 21 22 23 24 25 2…" at bounding box center [1117, 554] width 42 height 38
type input "12:46"
click at [1186, 486] on input "00:00" at bounding box center [1187, 505] width 152 height 38
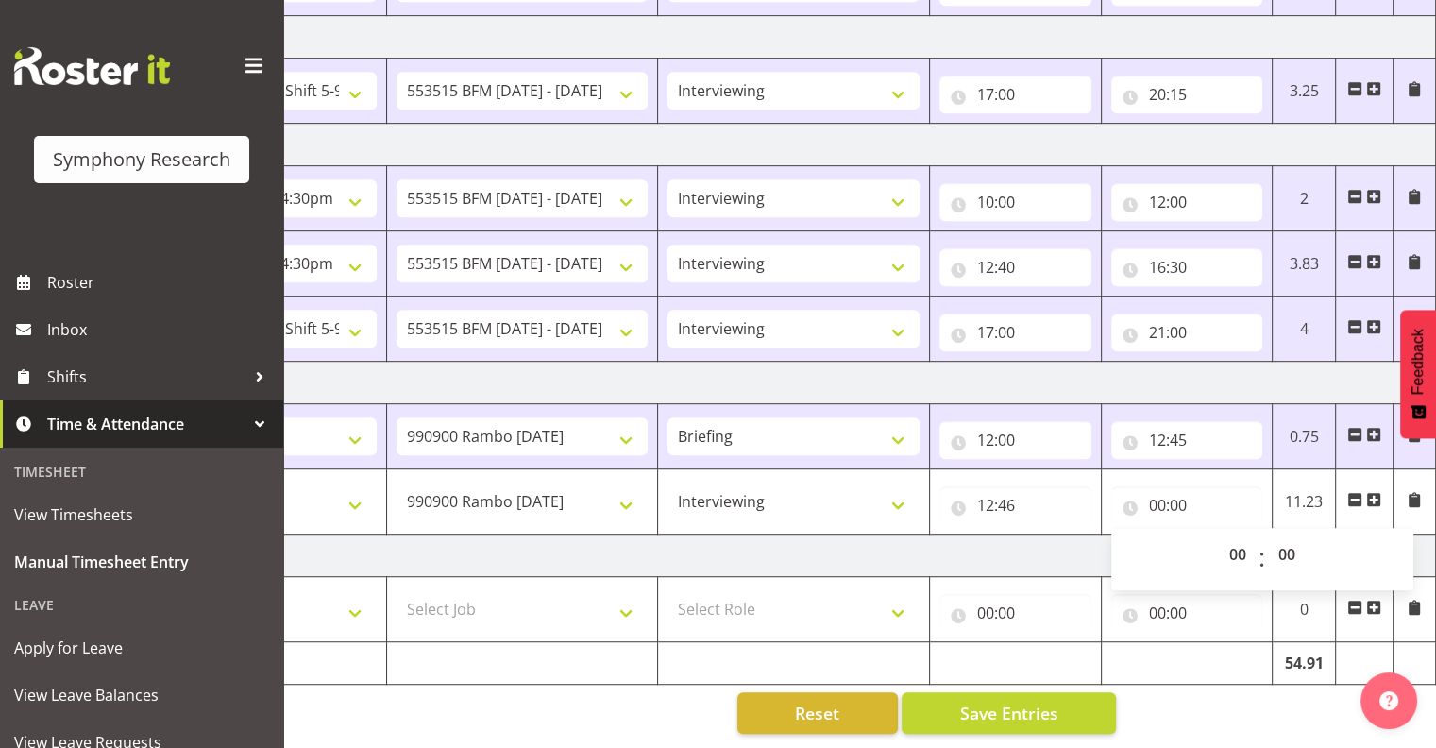
click at [1374, 492] on span at bounding box center [1373, 499] width 15 height 15
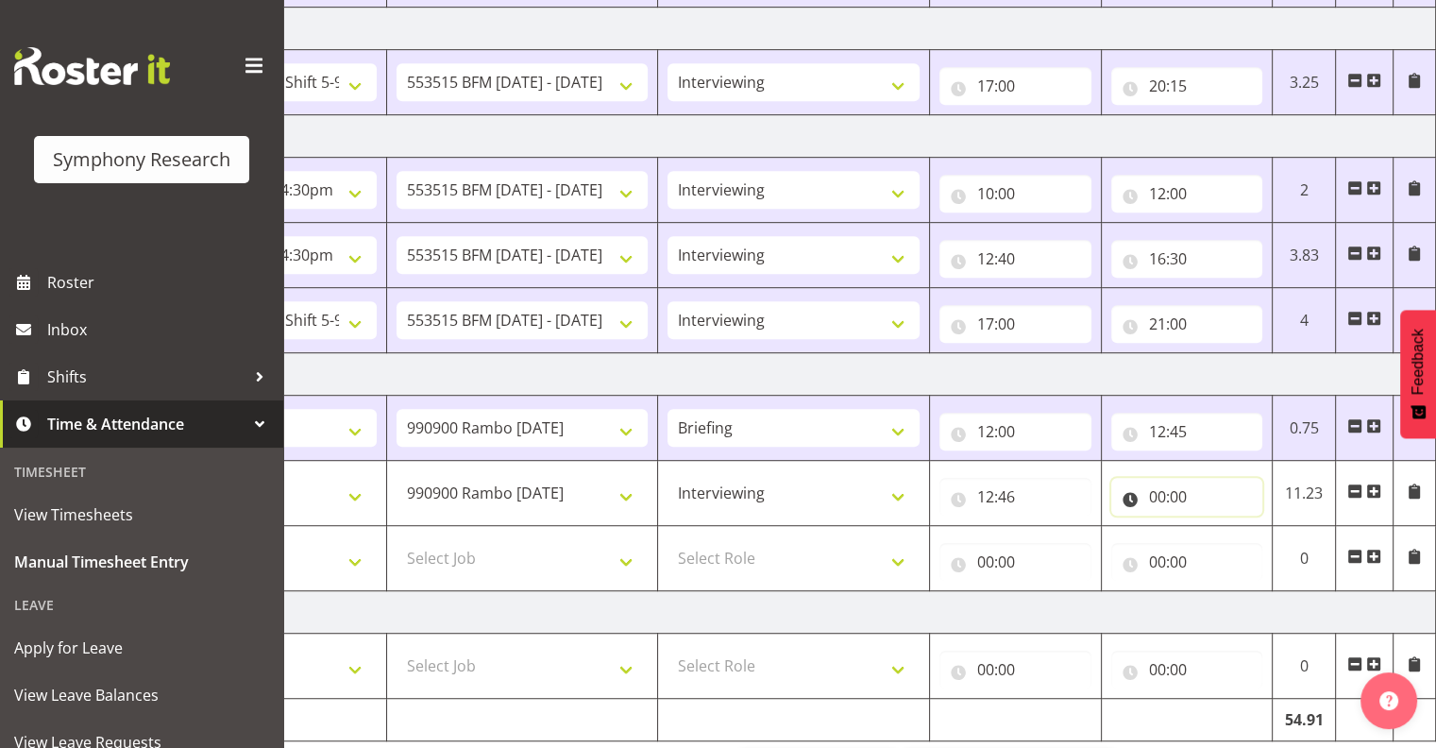
click at [1161, 488] on input "00:00" at bounding box center [1187, 497] width 152 height 38
click at [1239, 535] on select "00 01 02 03 04 05 06 07 08 09 10 11 12 13 14 15 16 17 18 19 20 21 22 23" at bounding box center [1240, 546] width 42 height 38
select select "17"
click at [1219, 527] on select "00 01 02 03 04 05 06 07 08 09 10 11 12 13 14 15 16 17 18 19 20 21 22 23" at bounding box center [1240, 546] width 42 height 38
type input "17:00"
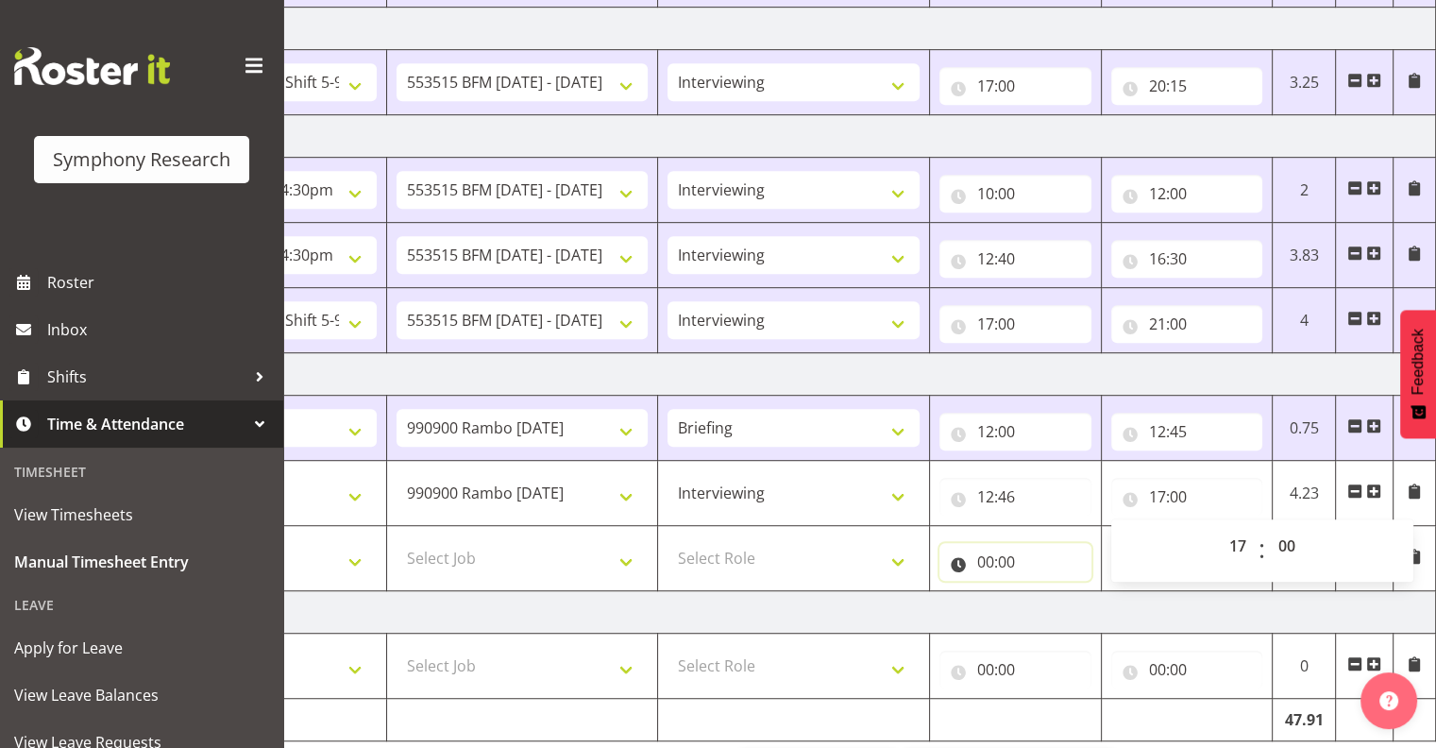
drag, startPoint x: 1051, startPoint y: 546, endPoint x: 1056, endPoint y: 555, distance: 11.0
click at [1050, 547] on input "00:00" at bounding box center [1015, 562] width 152 height 38
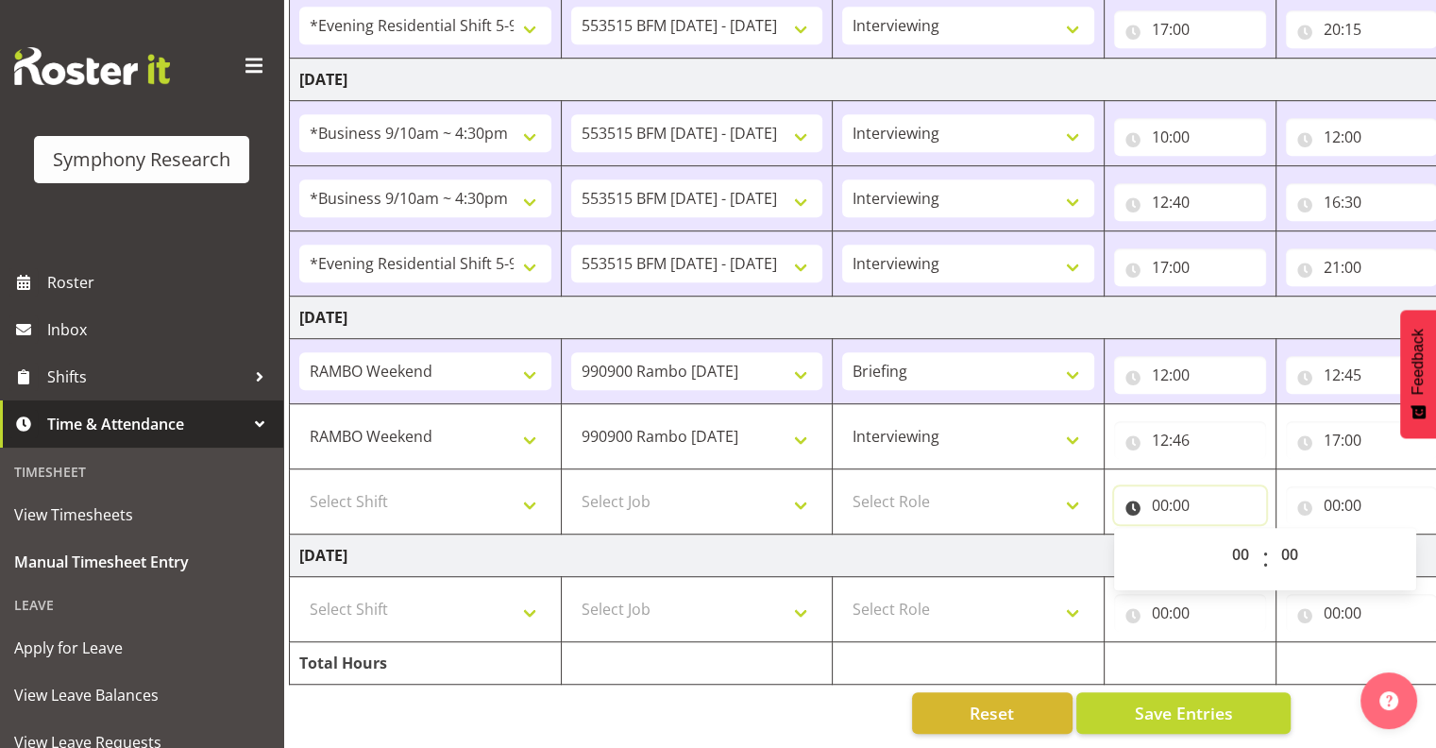
scroll to position [0, 0]
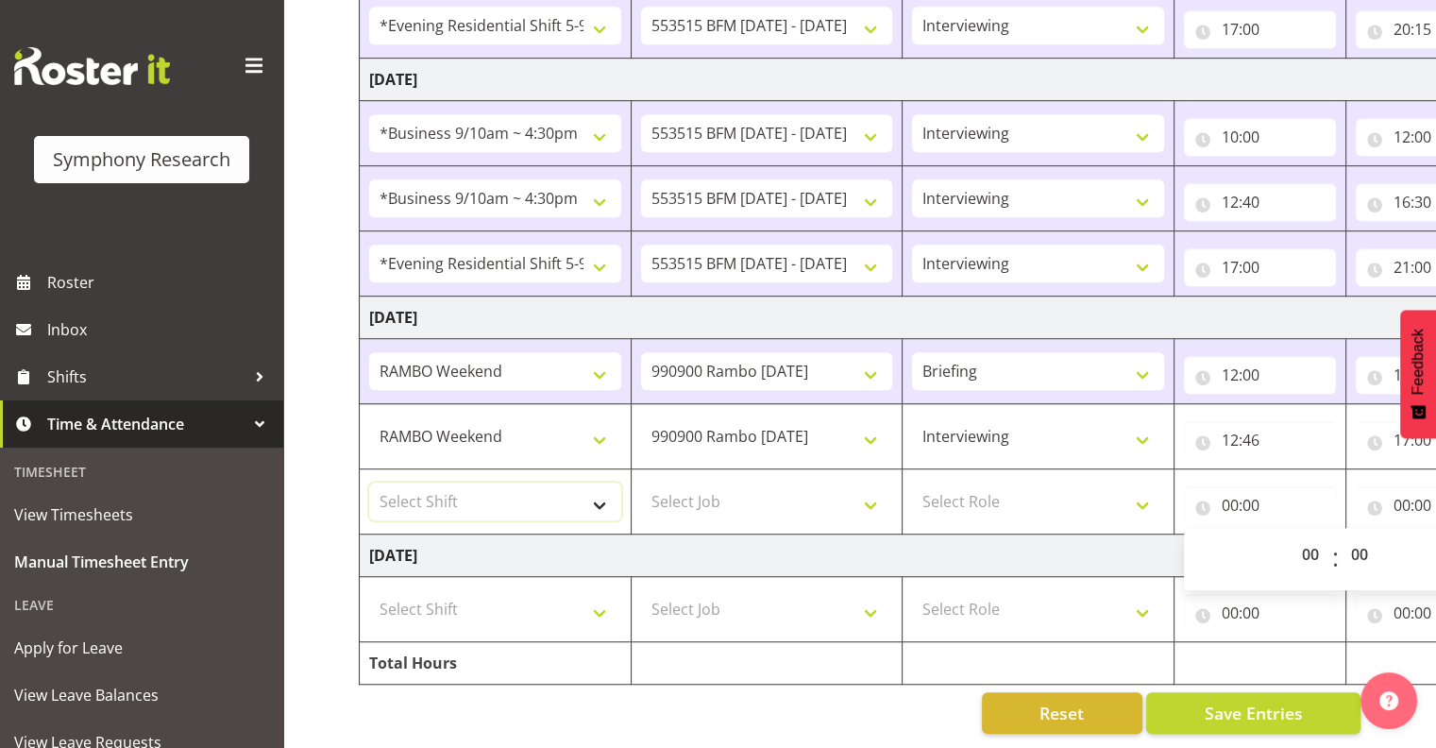
click at [598, 488] on select "Select Shift !!Weekend Residential (Roster IT Shift Label) *Business 9/10am ~ 4…" at bounding box center [495, 501] width 252 height 38
select select "43777"
click at [369, 482] on select "Select Shift !!Weekend Residential (Roster IT Shift Label) *Business 9/10am ~ 4…" at bounding box center [495, 501] width 252 height 38
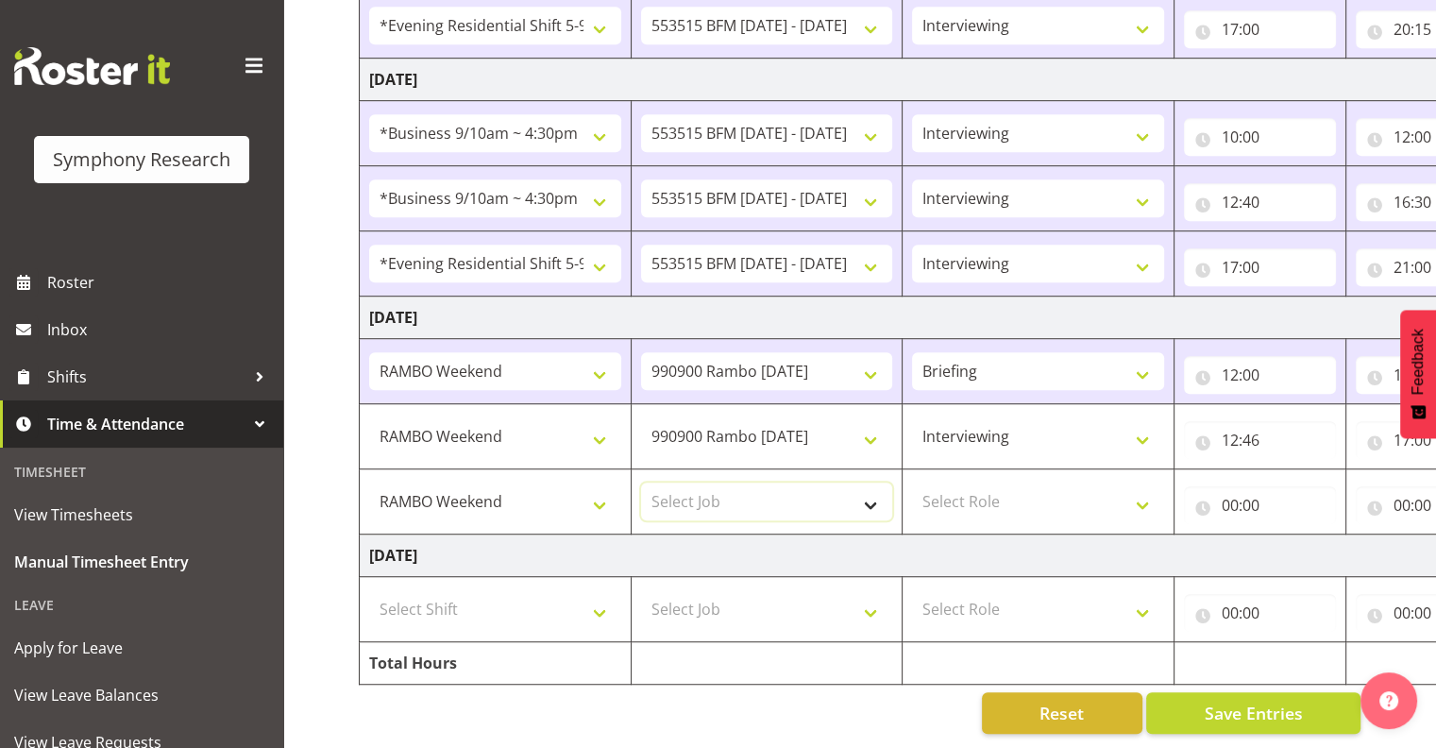
click at [870, 489] on select "Select Job 550060 IF Admin 553492 World Poll Aus Wave 2 Main 2025 553493 World …" at bounding box center [767, 501] width 252 height 38
select select "10732"
click at [641, 482] on select "Select Job 550060 IF Admin 553492 World Poll Aus Wave 2 Main 2025 553493 World …" at bounding box center [767, 501] width 252 height 38
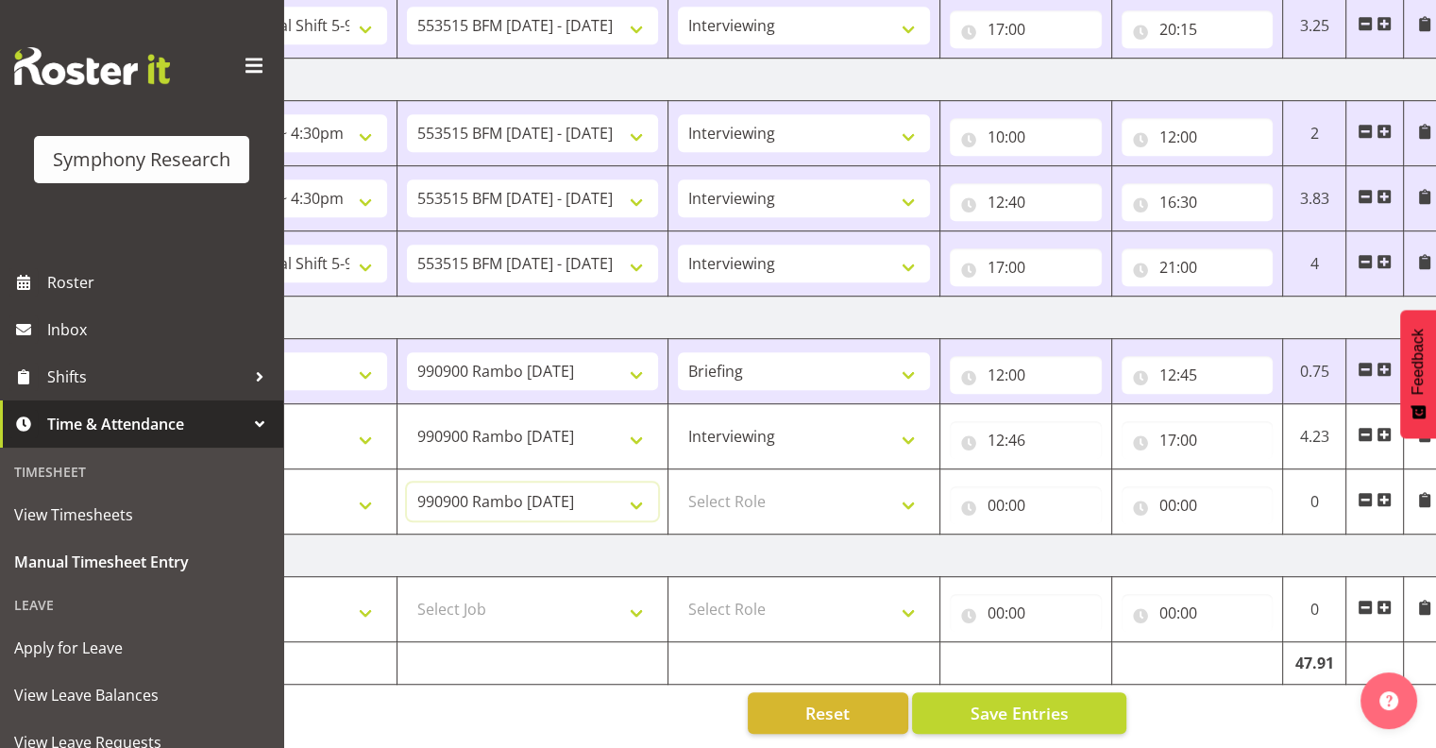
scroll to position [0, 245]
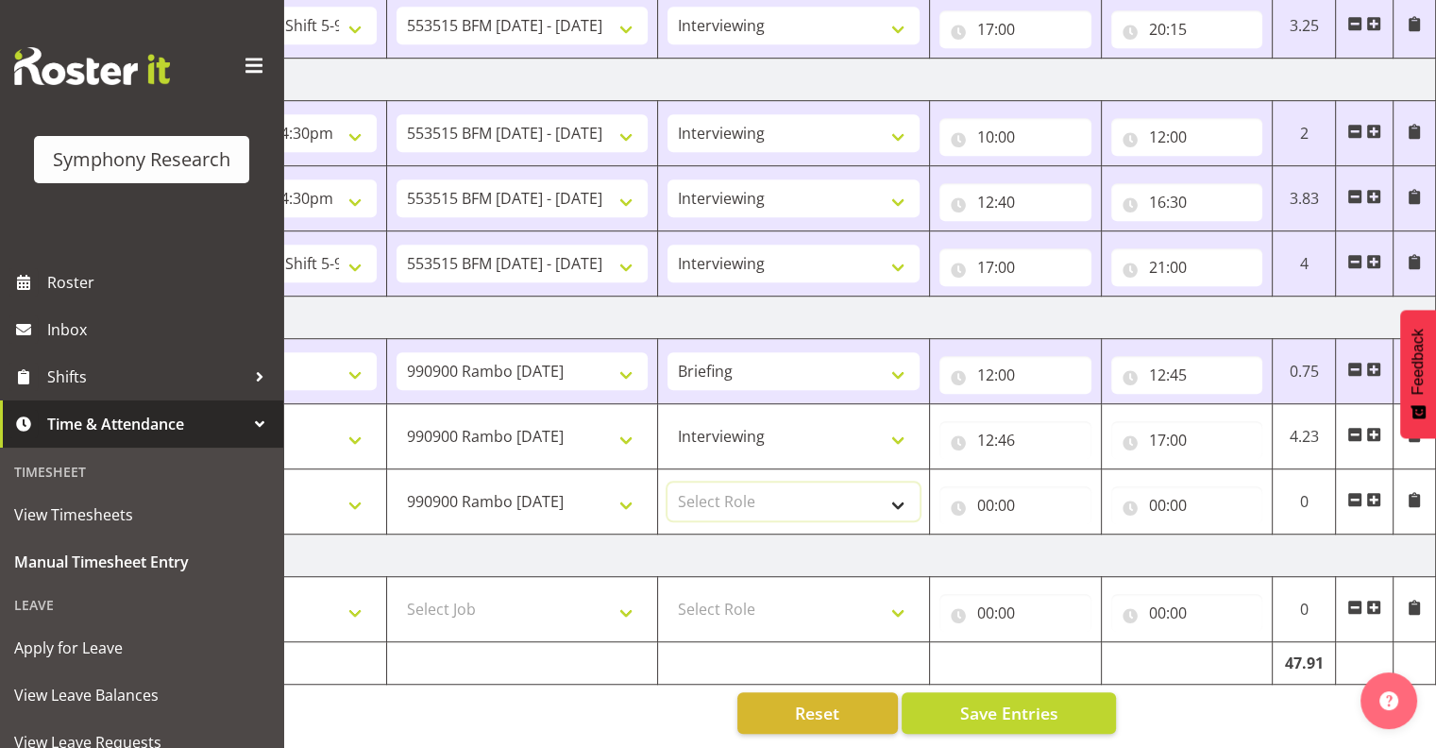
click at [896, 485] on select "Select Role Interviewing Briefing" at bounding box center [793, 501] width 252 height 38
select select "47"
click at [667, 482] on select "Select Role Interviewing Briefing" at bounding box center [793, 501] width 252 height 38
click at [998, 487] on input "00:00" at bounding box center [1015, 505] width 152 height 38
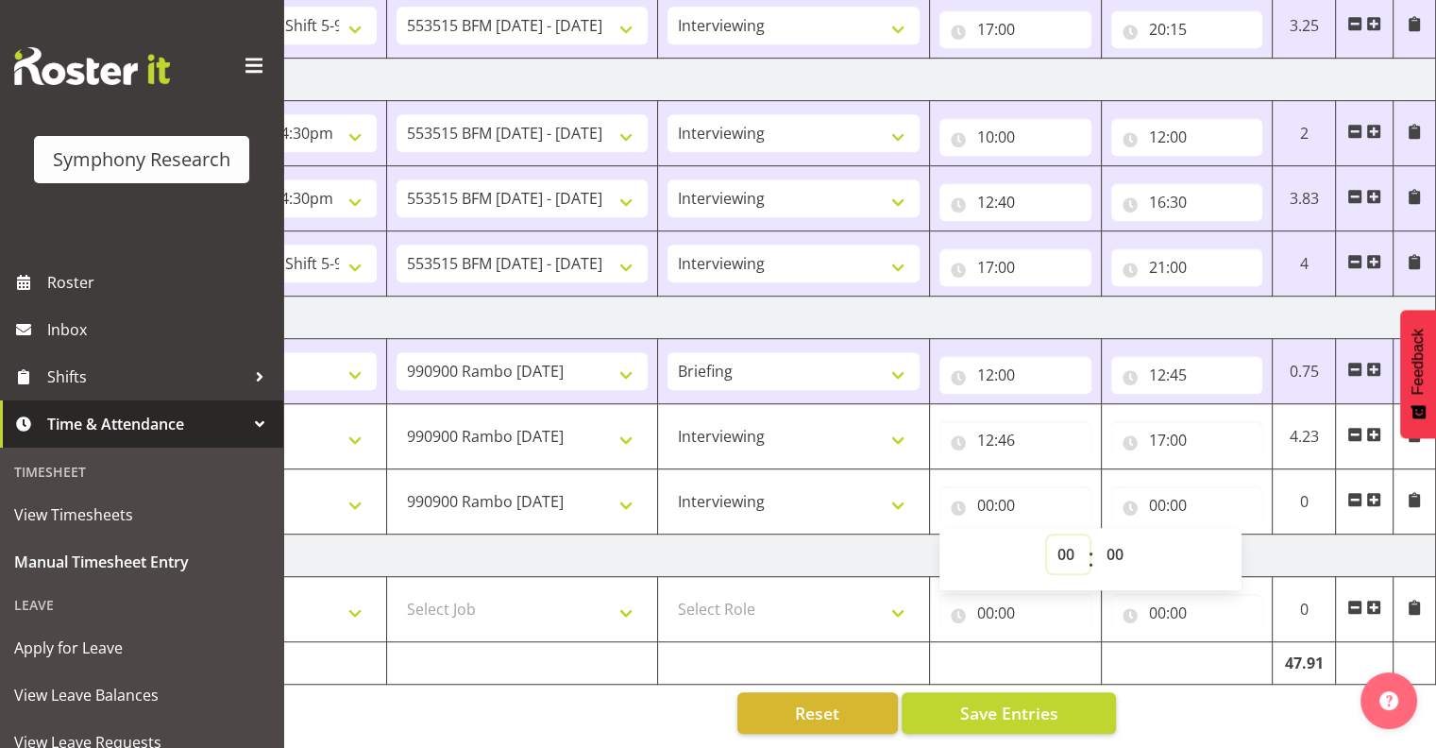
click at [1062, 536] on select "00 01 02 03 04 05 06 07 08 09 10 11 12 13 14 15 16 17 18 19 20 21 22 23" at bounding box center [1068, 554] width 42 height 38
select select "17"
click at [1047, 535] on select "00 01 02 03 04 05 06 07 08 09 10 11 12 13 14 15 16 17 18 19 20 21 22 23" at bounding box center [1068, 554] width 42 height 38
type input "17:00"
click at [1112, 542] on select "00 01 02 03 04 05 06 07 08 09 10 11 12 13 14 15 16 17 18 19 20 21 22 23 24 25 2…" at bounding box center [1117, 554] width 42 height 38
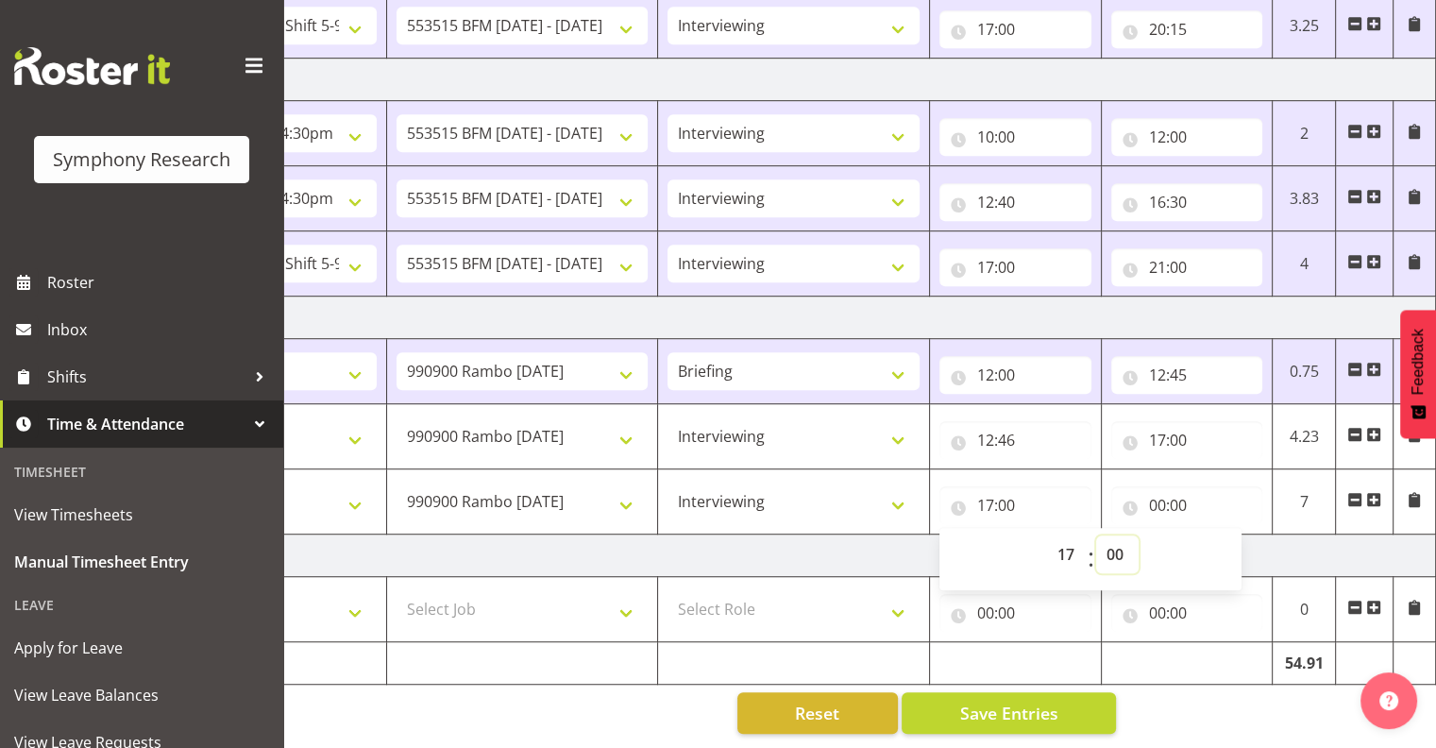
select select "31"
click at [1096, 535] on select "00 01 02 03 04 05 06 07 08 09 10 11 12 13 14 15 16 17 18 19 20 21 22 23 24 25 2…" at bounding box center [1117, 554] width 42 height 38
type input "17:31"
click at [1175, 491] on input "00:00" at bounding box center [1187, 505] width 152 height 38
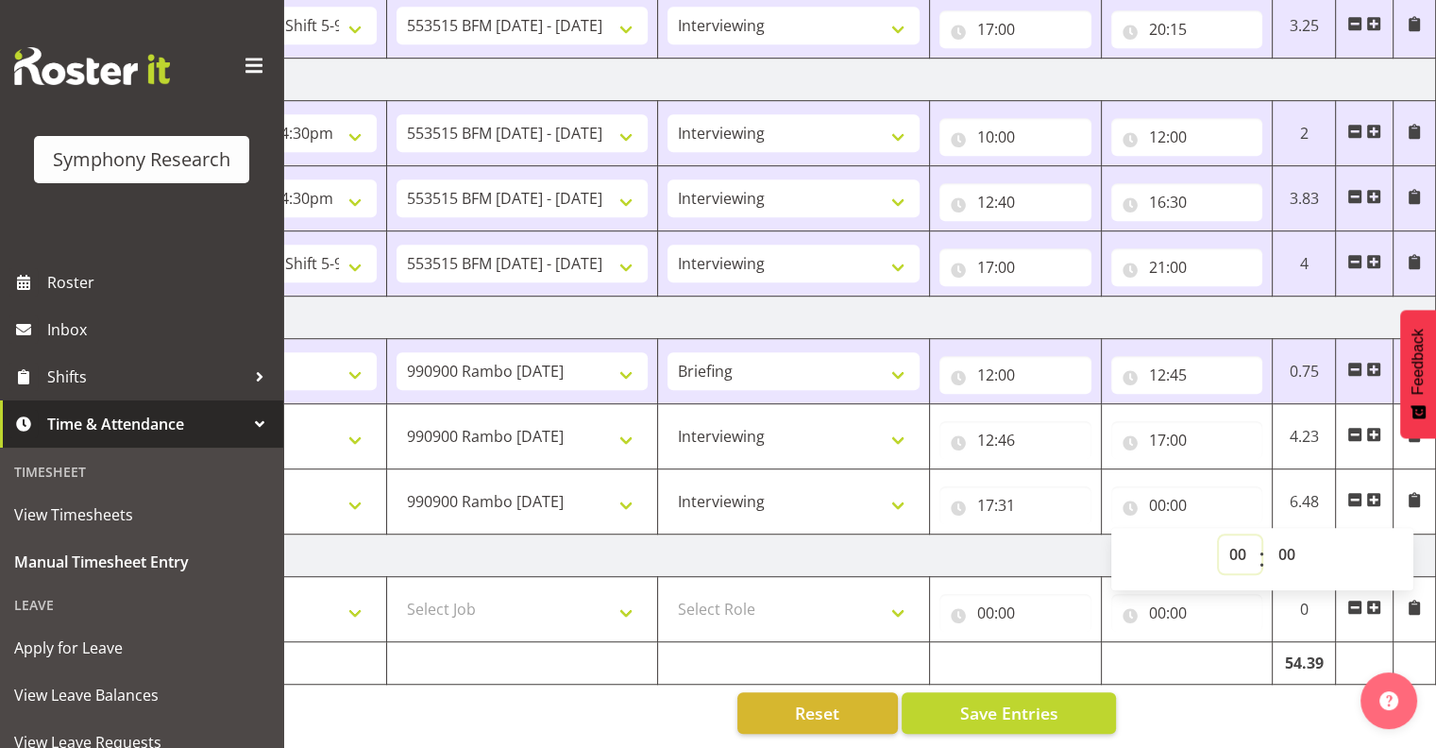
click at [1236, 539] on select "00 01 02 03 04 05 06 07 08 09 10 11 12 13 14 15 16 17 18 19 20 21 22 23" at bounding box center [1240, 554] width 42 height 38
select select "19"
click at [1219, 535] on select "00 01 02 03 04 05 06 07 08 09 10 11 12 13 14 15 16 17 18 19 20 21 22 23" at bounding box center [1240, 554] width 42 height 38
type input "19:00"
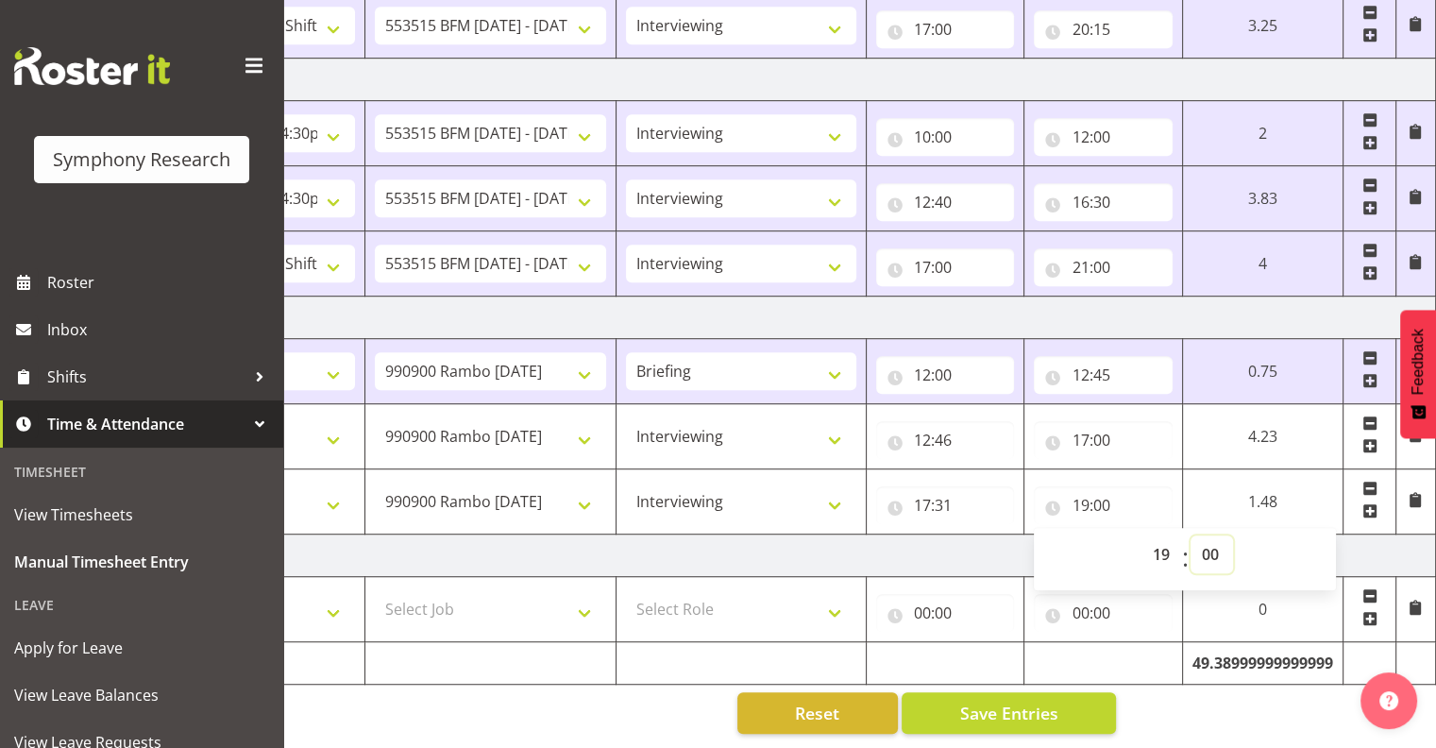
click at [1207, 538] on select "00 01 02 03 04 05 06 07 08 09 10 11 12 13 14 15 16 17 18 19 20 21 22 23 24 25 2…" at bounding box center [1211, 554] width 42 height 38
click at [1190, 535] on select "00 01 02 03 04 05 06 07 08 09 10 11 12 13 14 15 16 17 18 19 20 21 22 23 24 25 2…" at bounding box center [1211, 554] width 42 height 38
click at [1140, 486] on input "19:00" at bounding box center [1103, 505] width 139 height 38
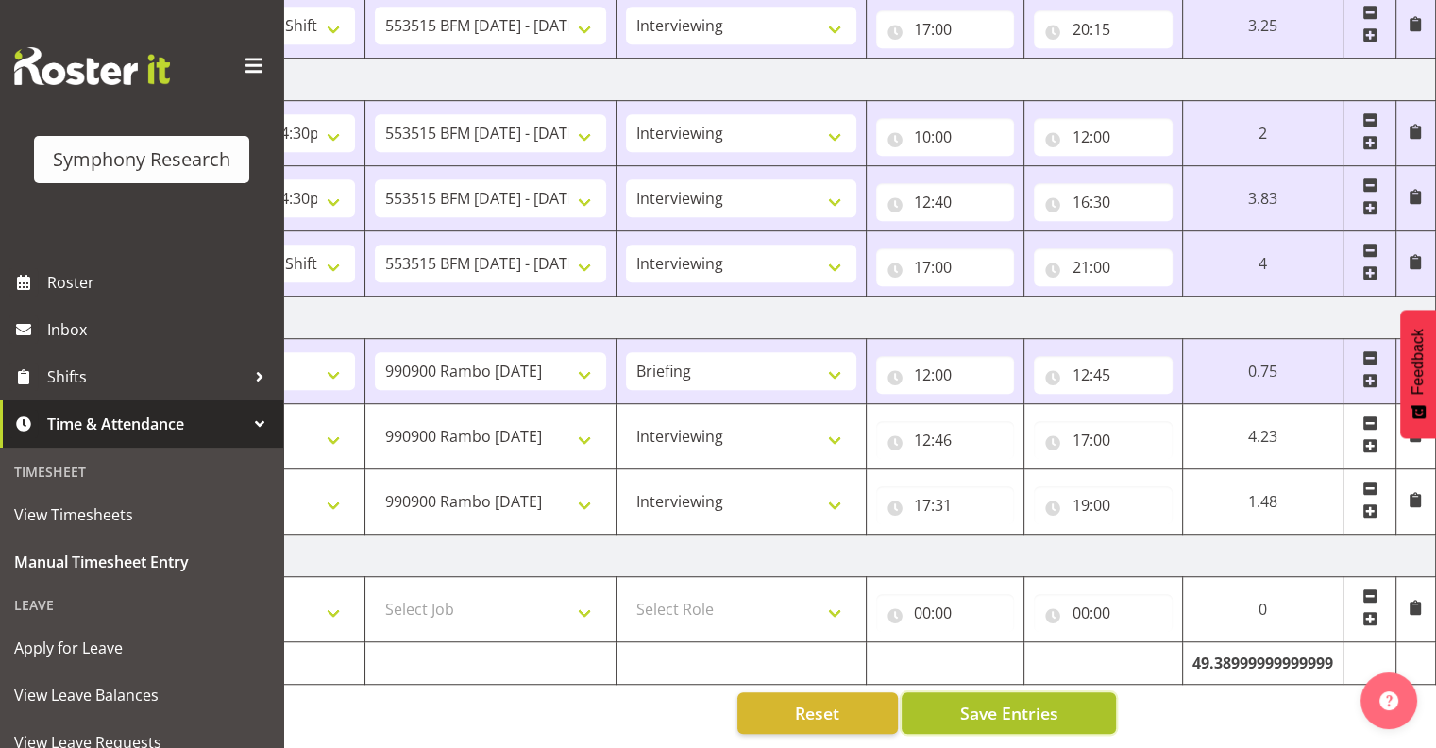
click at [1017, 701] on span "Save Entries" at bounding box center [1008, 713] width 98 height 25
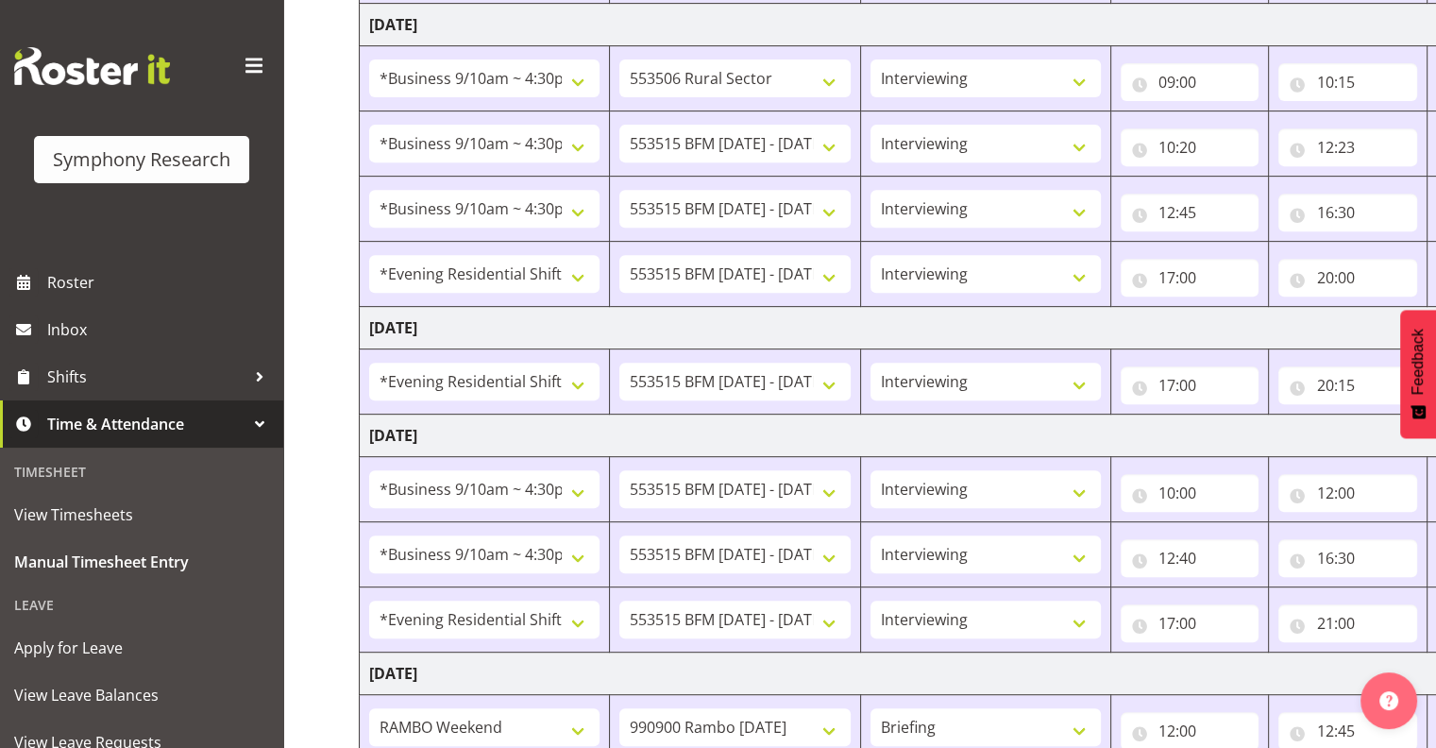
scroll to position [1135, 0]
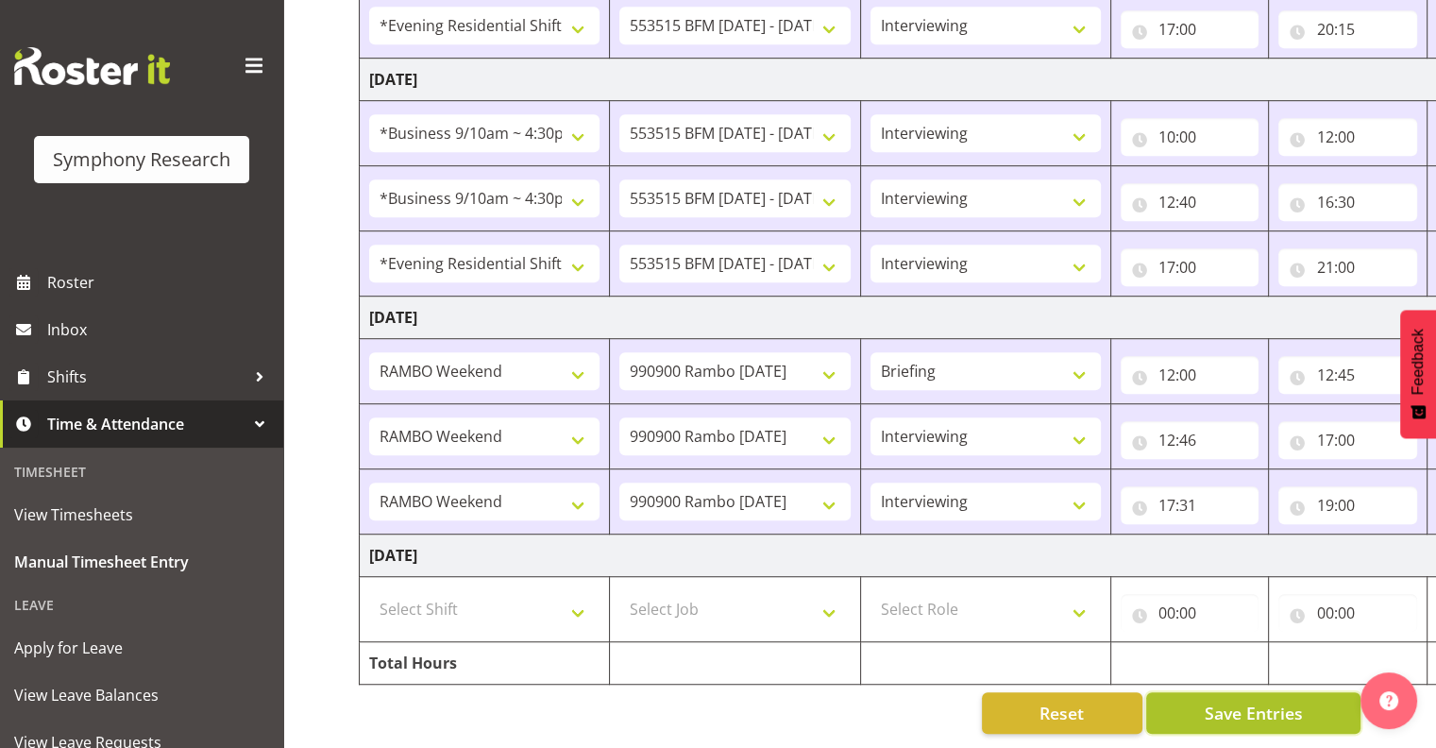
click at [1239, 701] on span "Save Entries" at bounding box center [1253, 713] width 98 height 25
click at [1241, 701] on span "Save Entries" at bounding box center [1253, 713] width 98 height 25
click at [1263, 701] on span "Save Entries" at bounding box center [1253, 713] width 98 height 25
click at [1241, 701] on span "Save Entries" at bounding box center [1253, 713] width 98 height 25
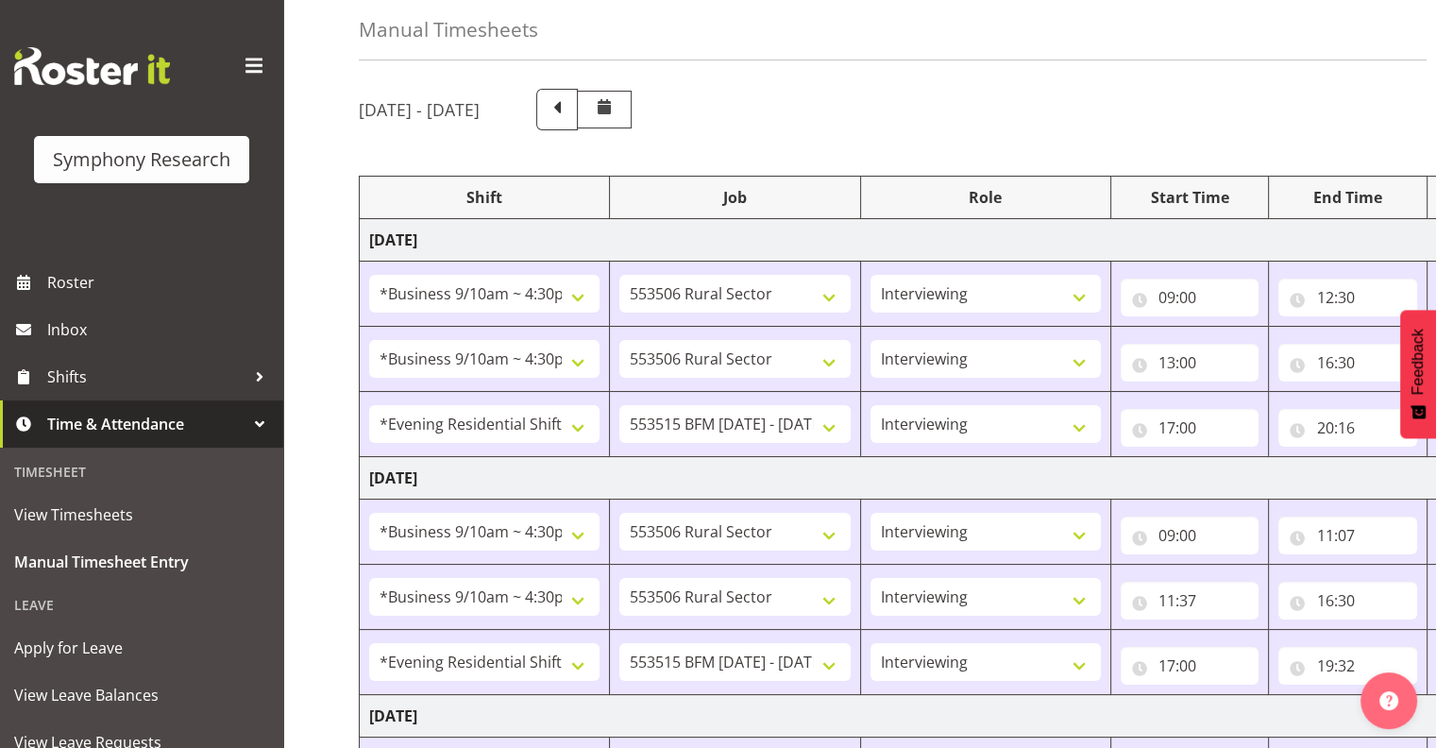
scroll to position [0, 0]
